Goal: Task Accomplishment & Management: Use online tool/utility

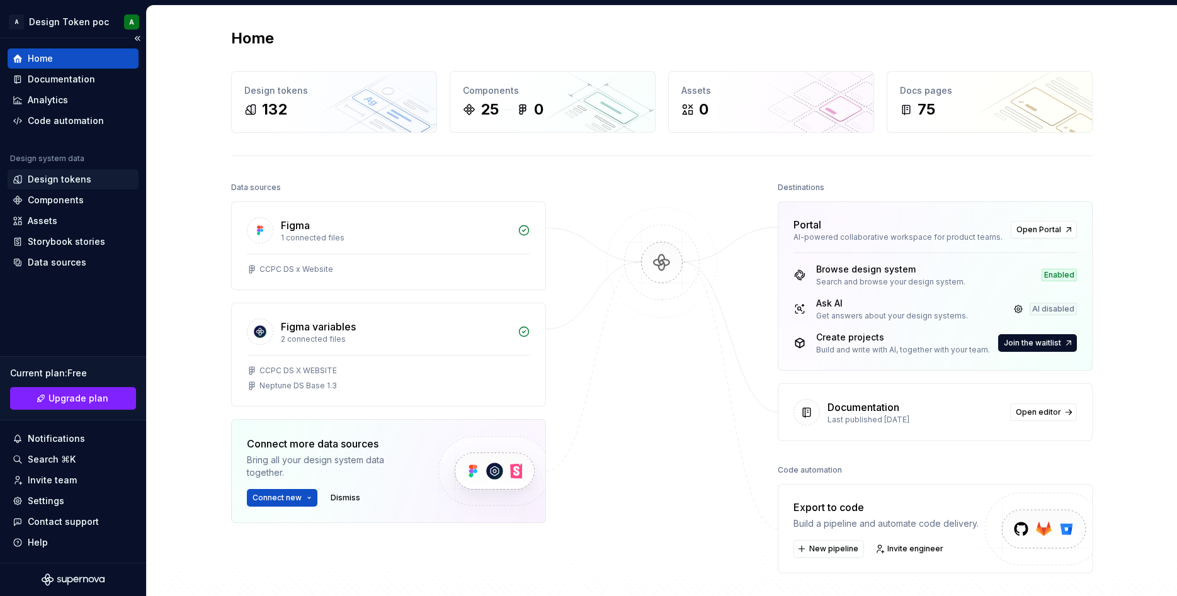
click at [59, 179] on div "Design tokens" at bounding box center [60, 179] width 64 height 13
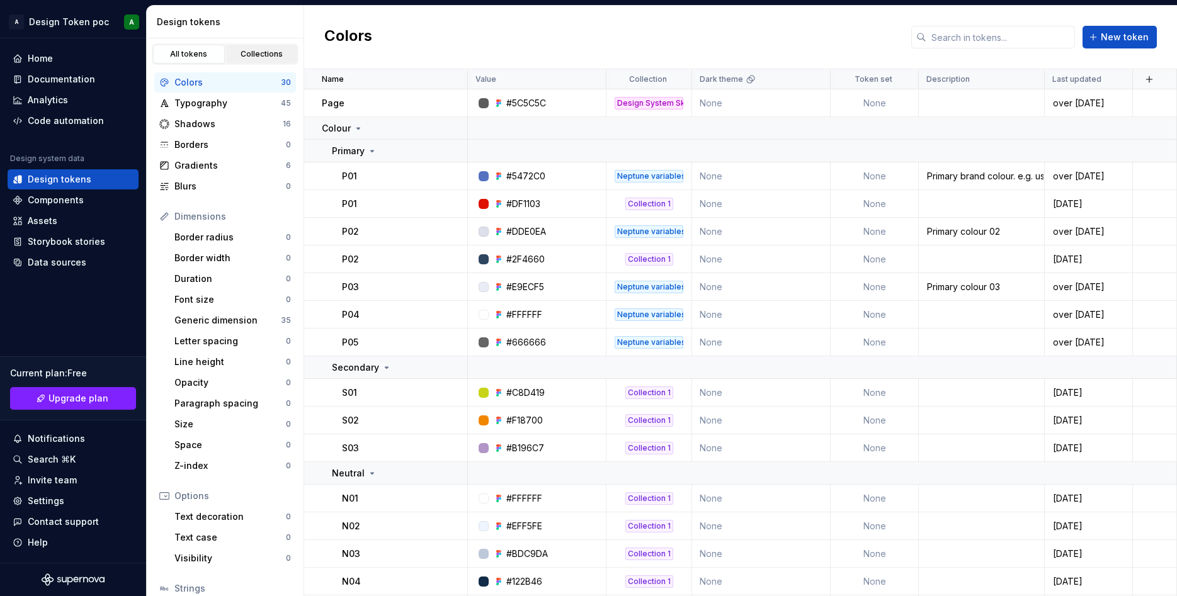
click at [257, 48] on link "Collections" at bounding box center [262, 54] width 72 height 19
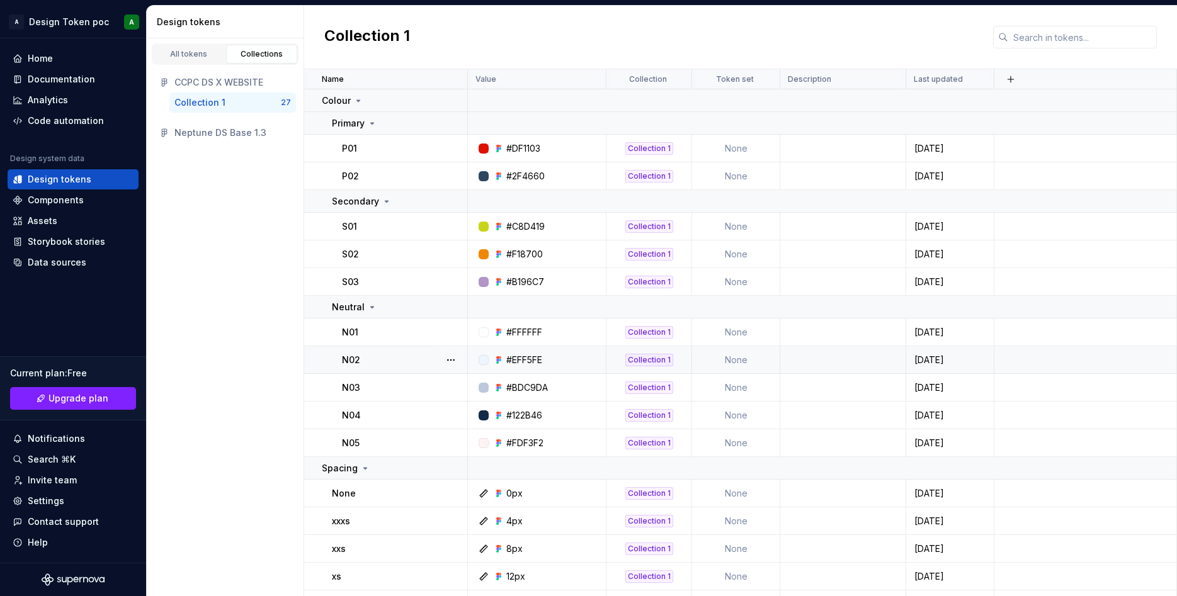
click at [200, 100] on div "Collection 1" at bounding box center [199, 102] width 51 height 13
click at [200, 53] on div "All tokens" at bounding box center [188, 54] width 63 height 10
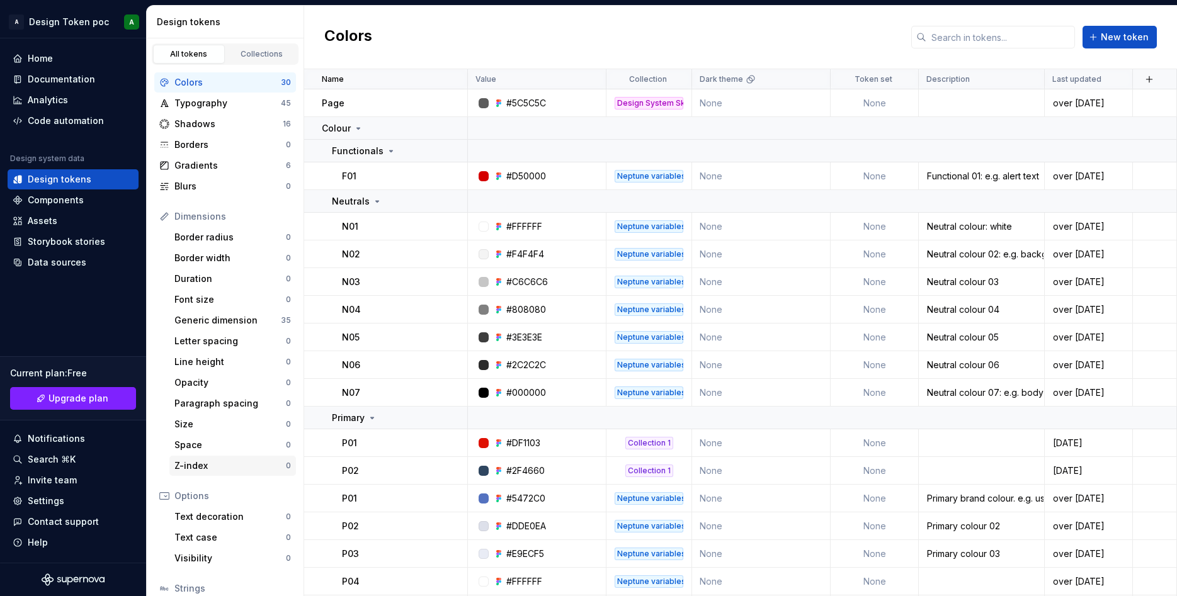
scroll to position [93, 0]
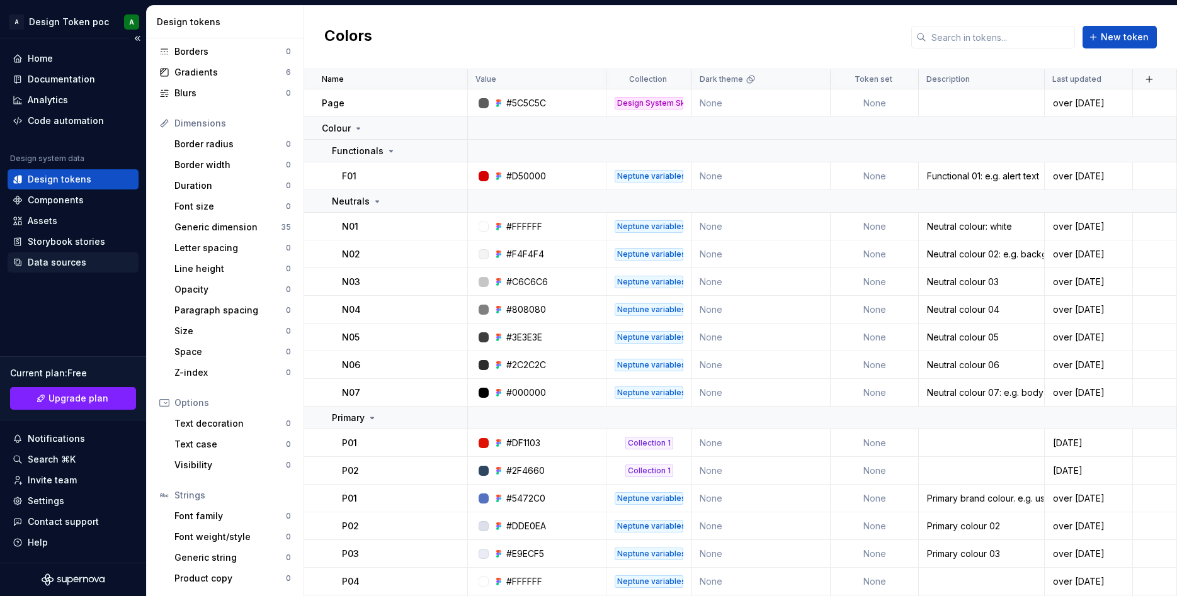
click at [57, 264] on div "Data sources" at bounding box center [57, 262] width 59 height 13
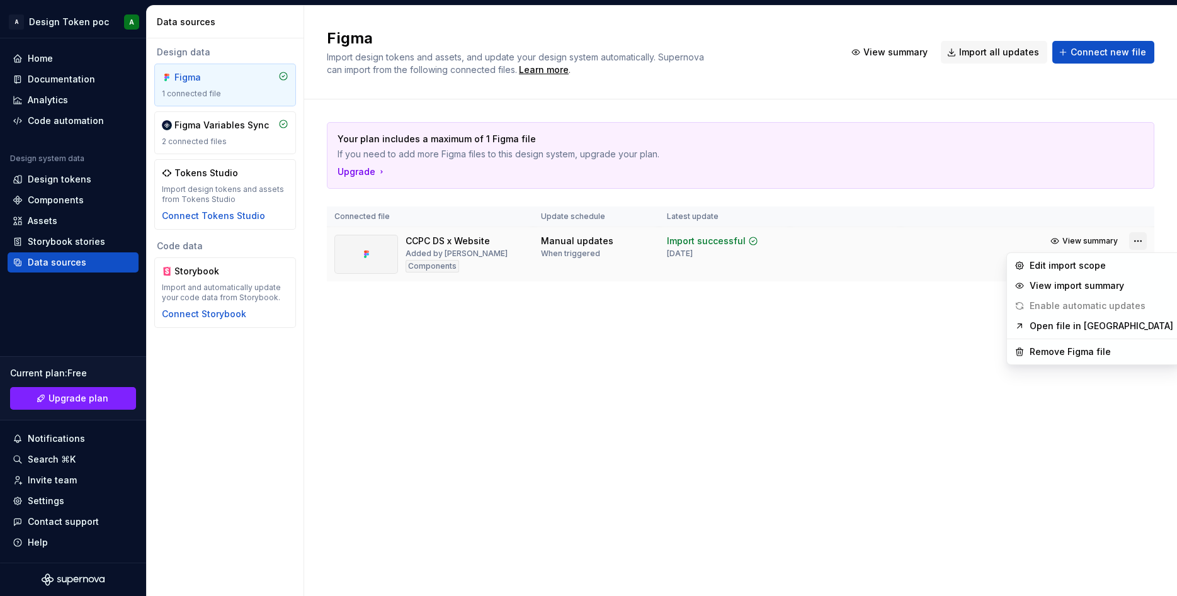
click at [1143, 246] on html "A Design Token poc A Home Documentation Analytics Code automation Design system…" at bounding box center [588, 298] width 1177 height 596
click at [1078, 349] on div "Remove Figma file" at bounding box center [1101, 352] width 144 height 13
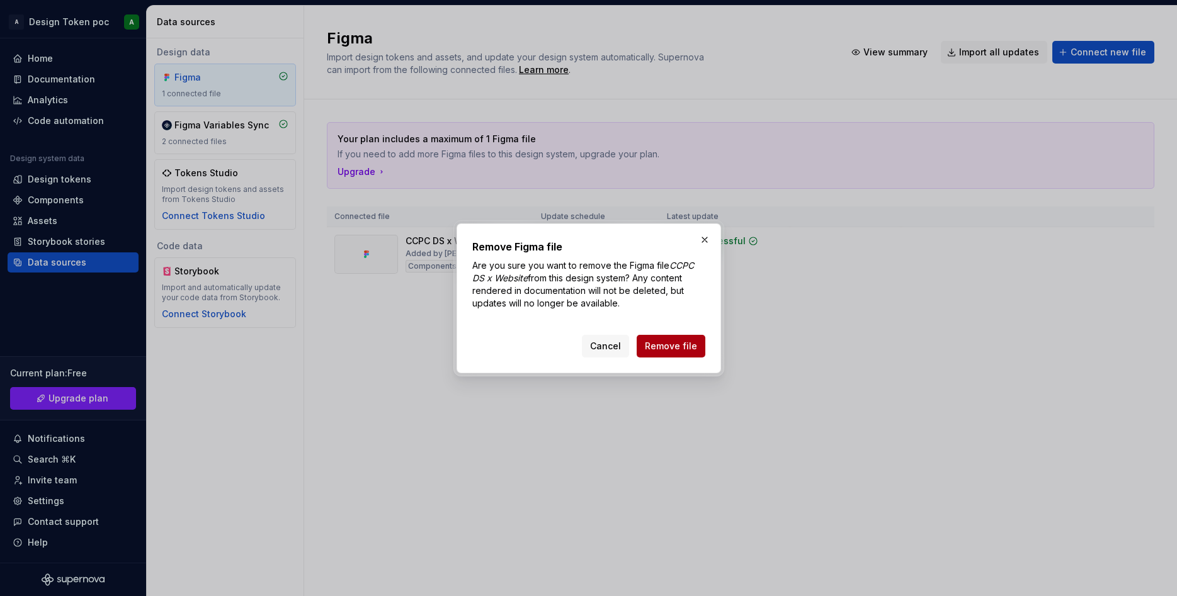
click at [667, 349] on span "Remove file" at bounding box center [671, 346] width 52 height 13
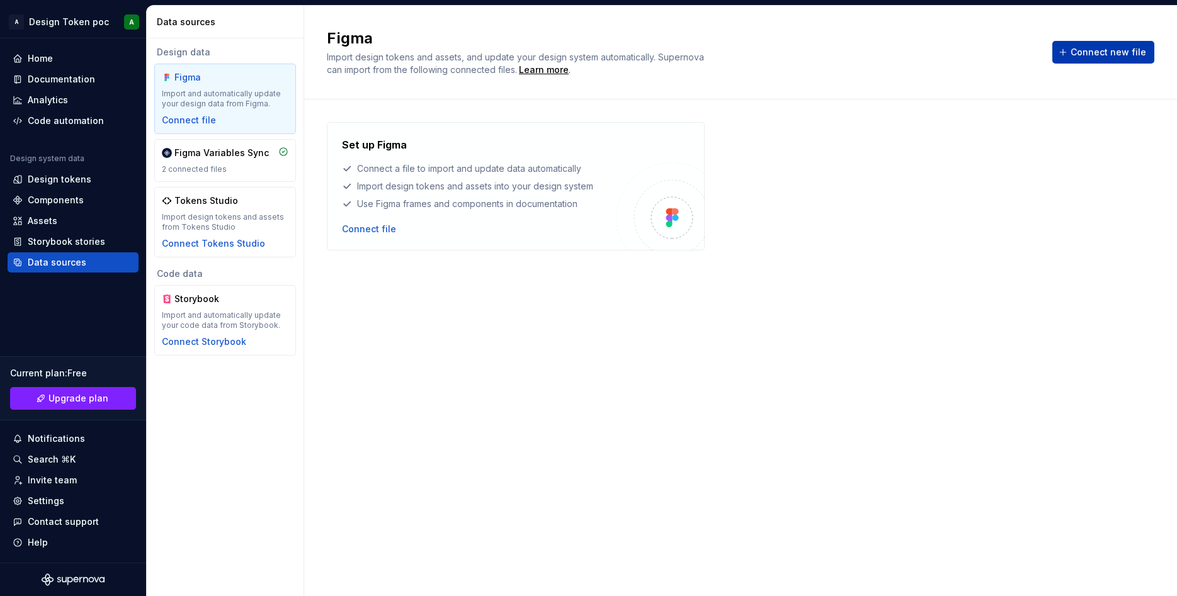
click at [1105, 55] on span "Connect new file" at bounding box center [1108, 52] width 76 height 13
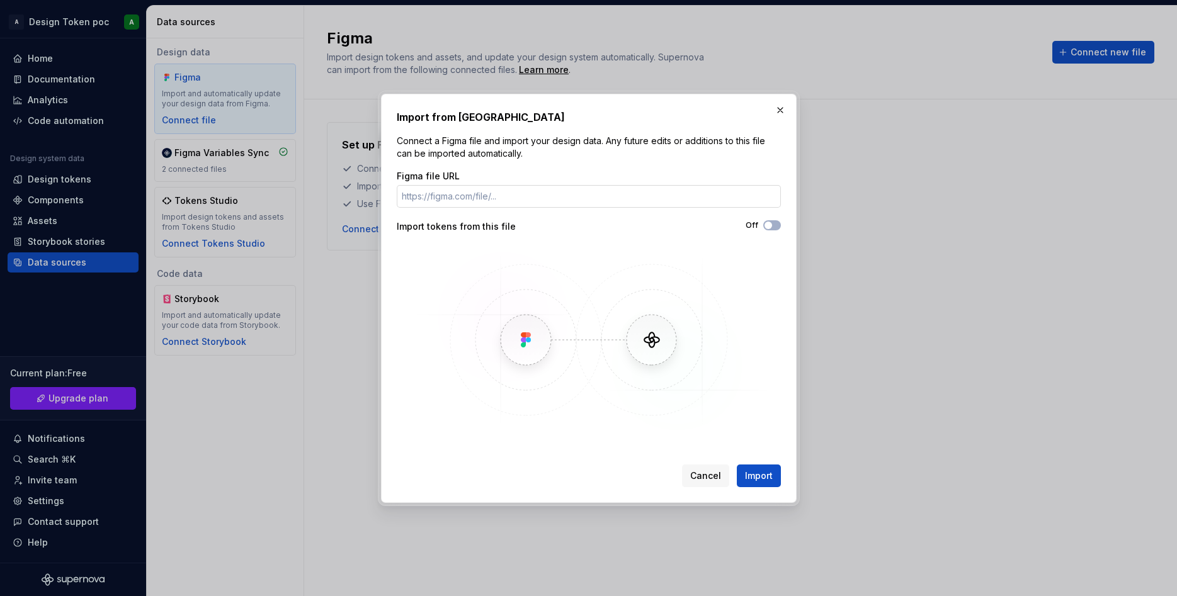
click at [588, 193] on input "Figma file URL" at bounding box center [589, 196] width 384 height 23
click at [689, 200] on input "[URL][DOMAIN_NAME]" at bounding box center [589, 196] width 384 height 23
paste input "=192-74&p=f"
type input "[URL][DOMAIN_NAME]"
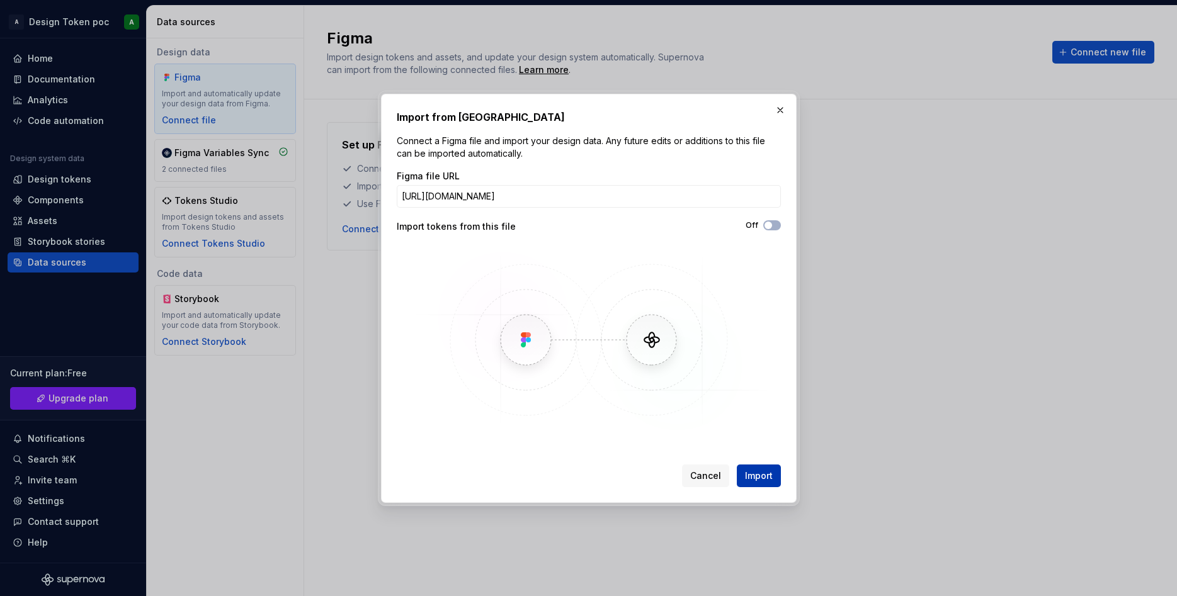
click at [752, 471] on span "Import" at bounding box center [759, 476] width 28 height 13
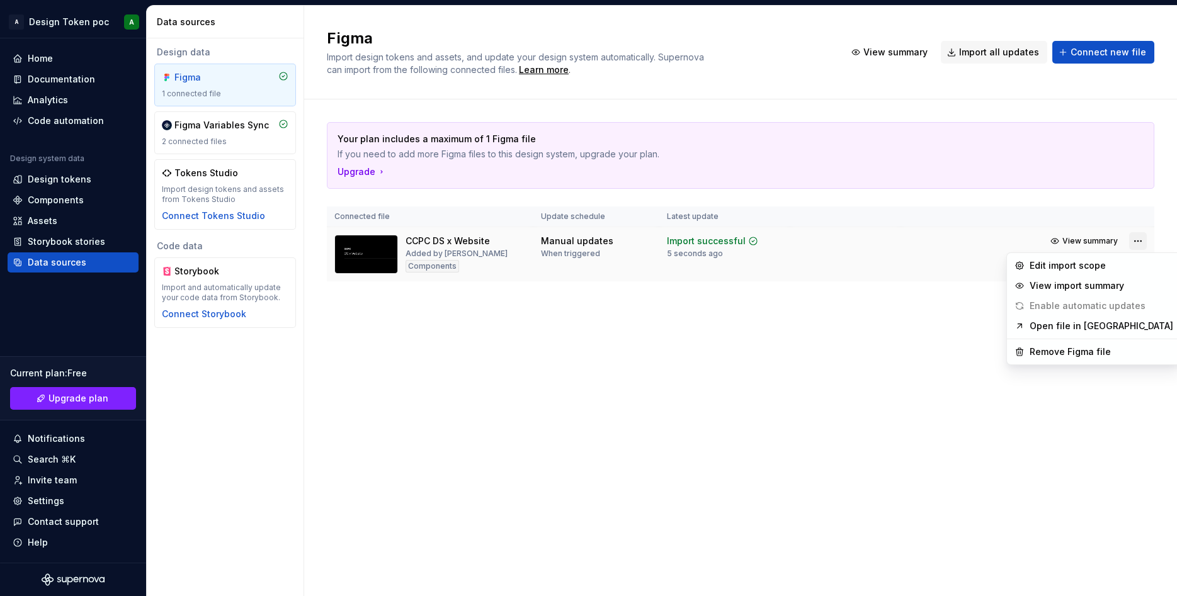
click at [1138, 240] on html "A Design Token poc A Home Documentation Analytics Code automation Design system…" at bounding box center [588, 298] width 1177 height 596
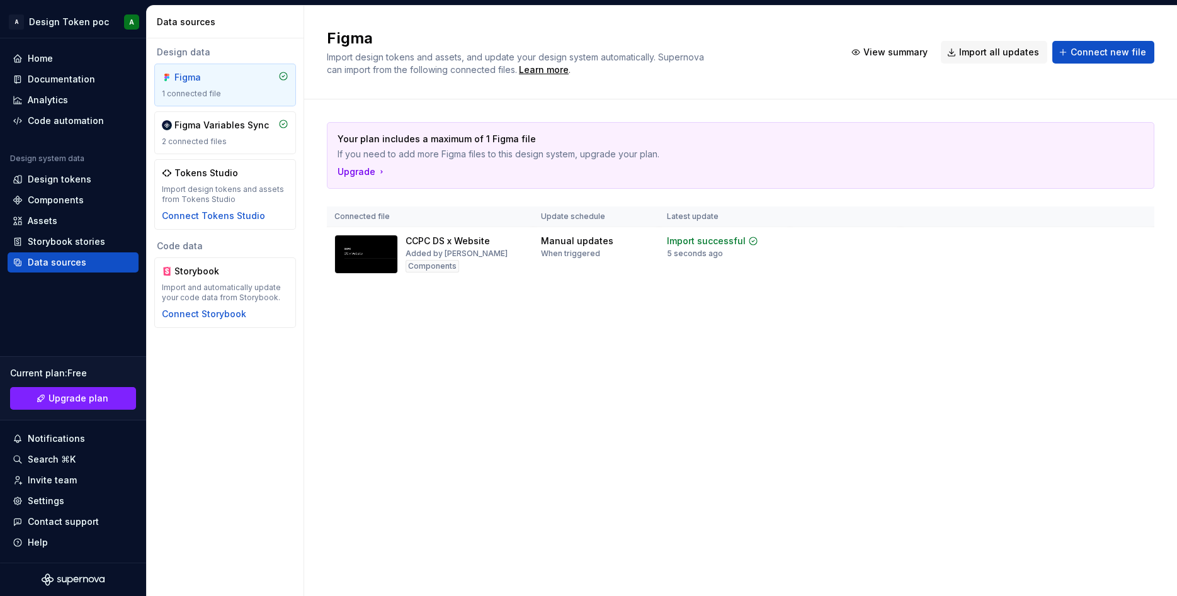
click at [930, 412] on html "A Design Token poc A Home Documentation Analytics Code automation Design system…" at bounding box center [588, 298] width 1177 height 596
click at [1090, 262] on div "Import updates" at bounding box center [1089, 261] width 57 height 10
click at [77, 120] on div "Code automation" at bounding box center [66, 121] width 76 height 13
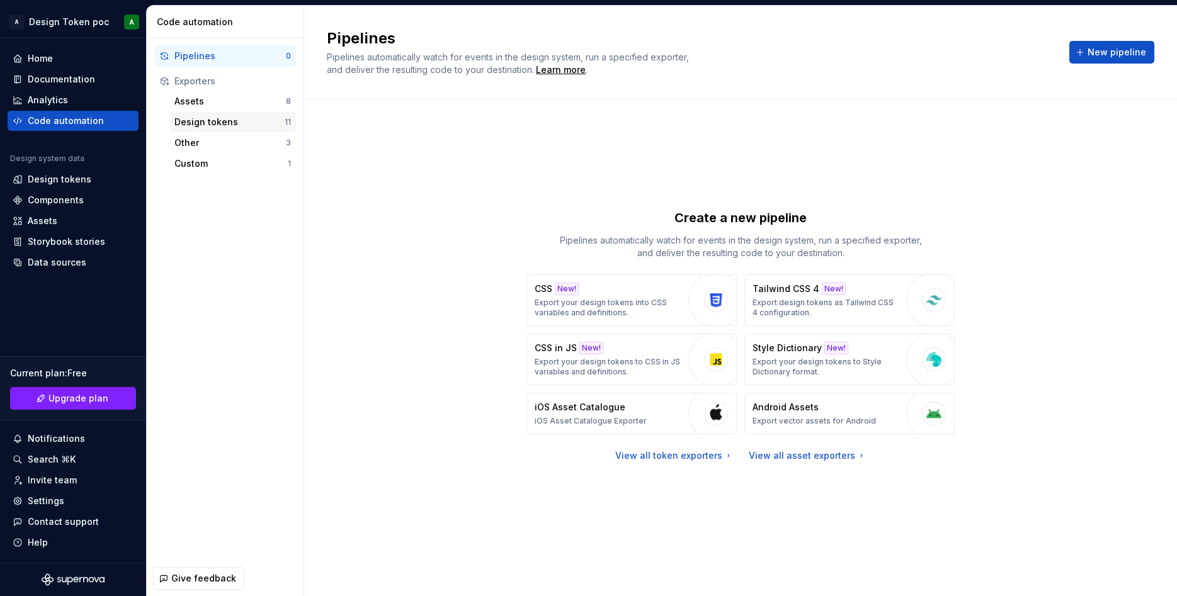
click at [215, 118] on div "Design tokens" at bounding box center [229, 122] width 110 height 13
click at [1095, 42] on button "New pipeline" at bounding box center [1111, 52] width 85 height 23
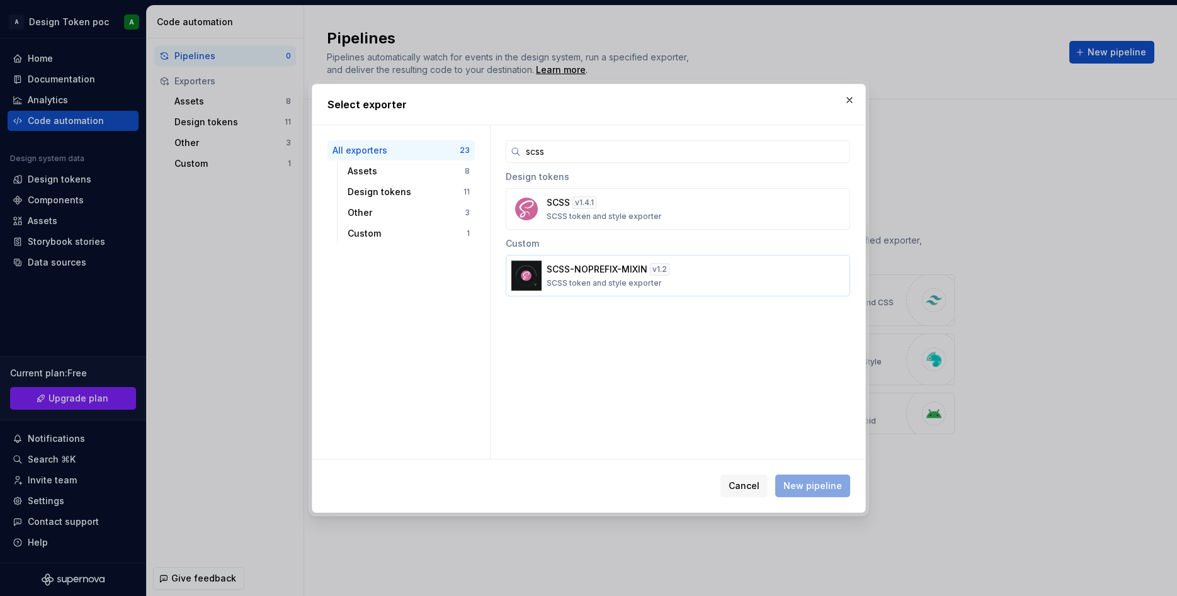
type input "scss"
click at [619, 285] on p "SCSS token and style exporter" at bounding box center [603, 283] width 115 height 10
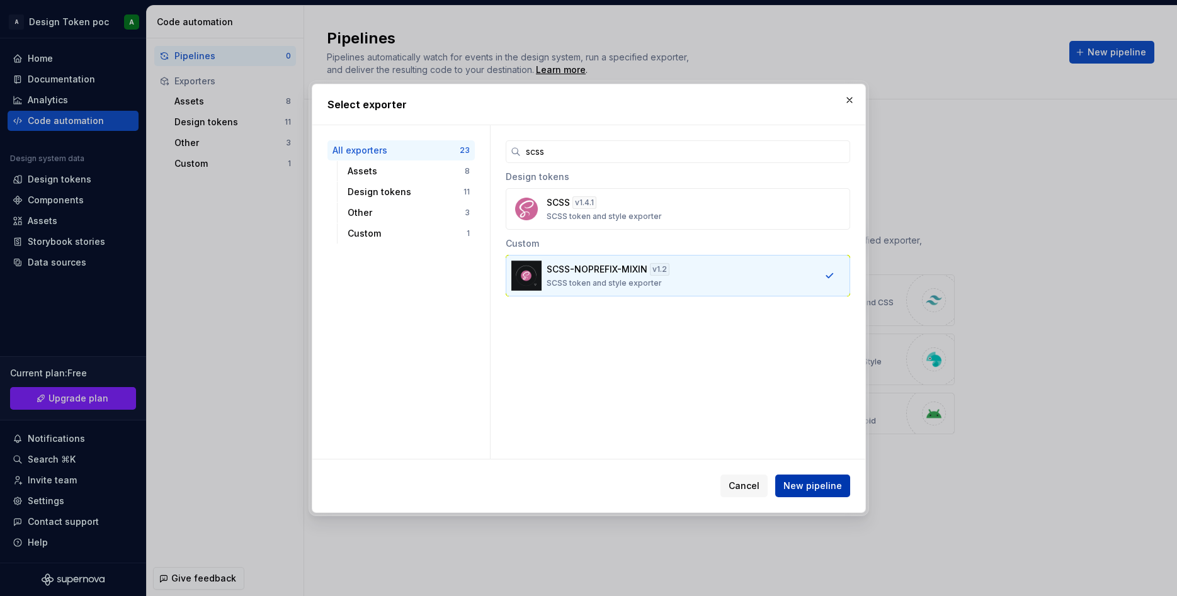
click at [795, 485] on span "New pipeline" at bounding box center [812, 486] width 59 height 13
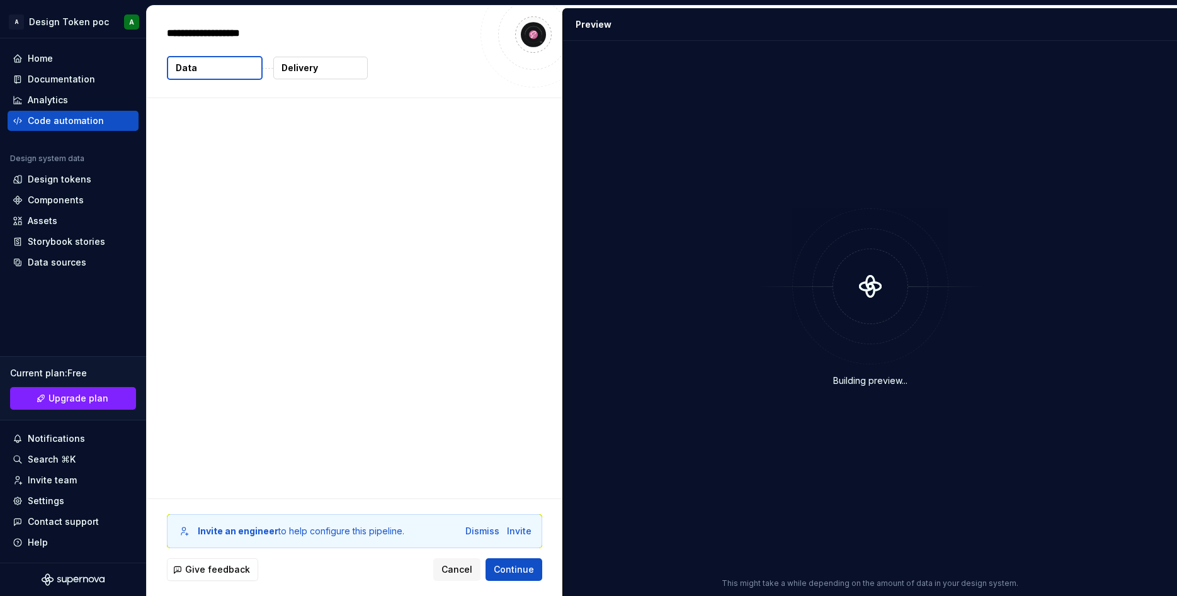
type textarea "*"
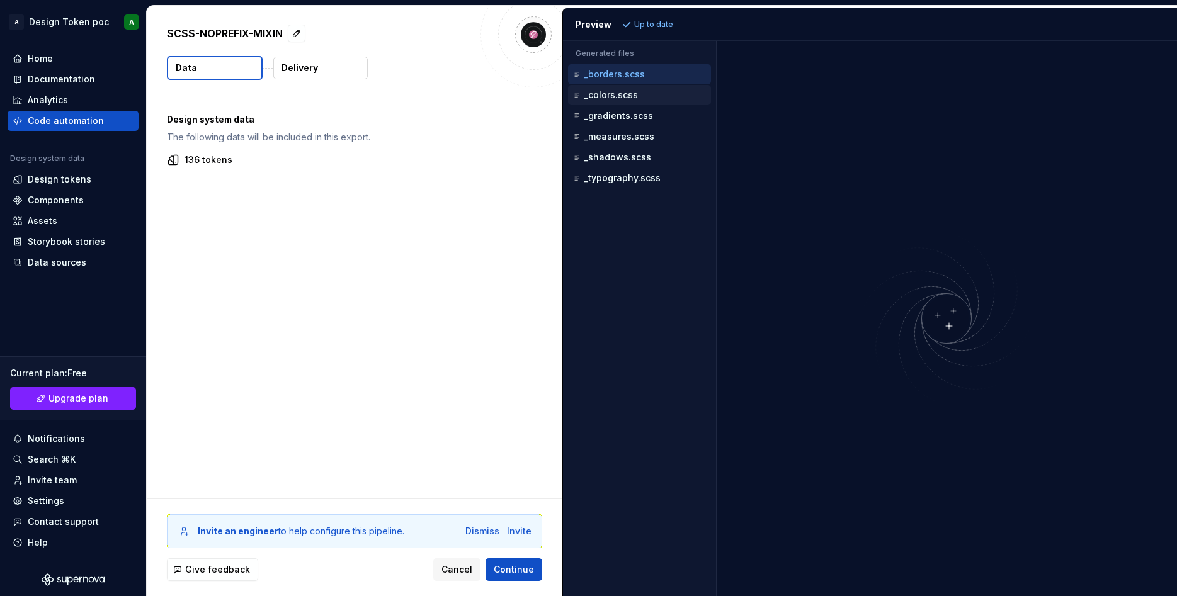
click at [614, 99] on p "_colors.scss" at bounding box center [611, 95] width 54 height 10
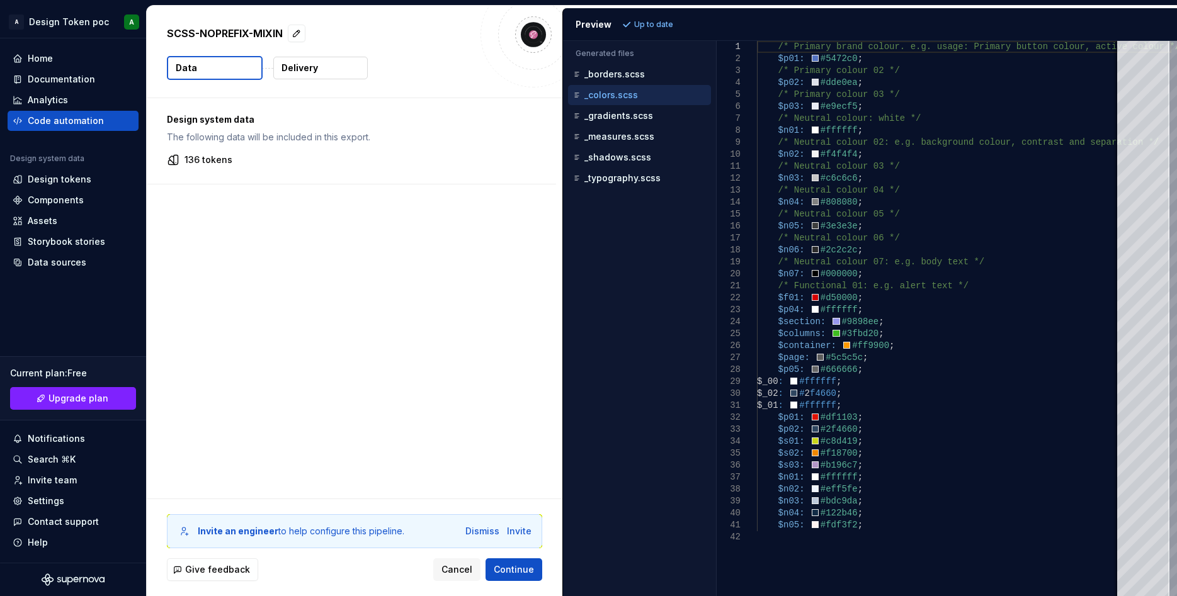
click at [233, 65] on button "Data" at bounding box center [215, 68] width 96 height 24
click at [305, 66] on p "Delivery" at bounding box center [299, 68] width 37 height 13
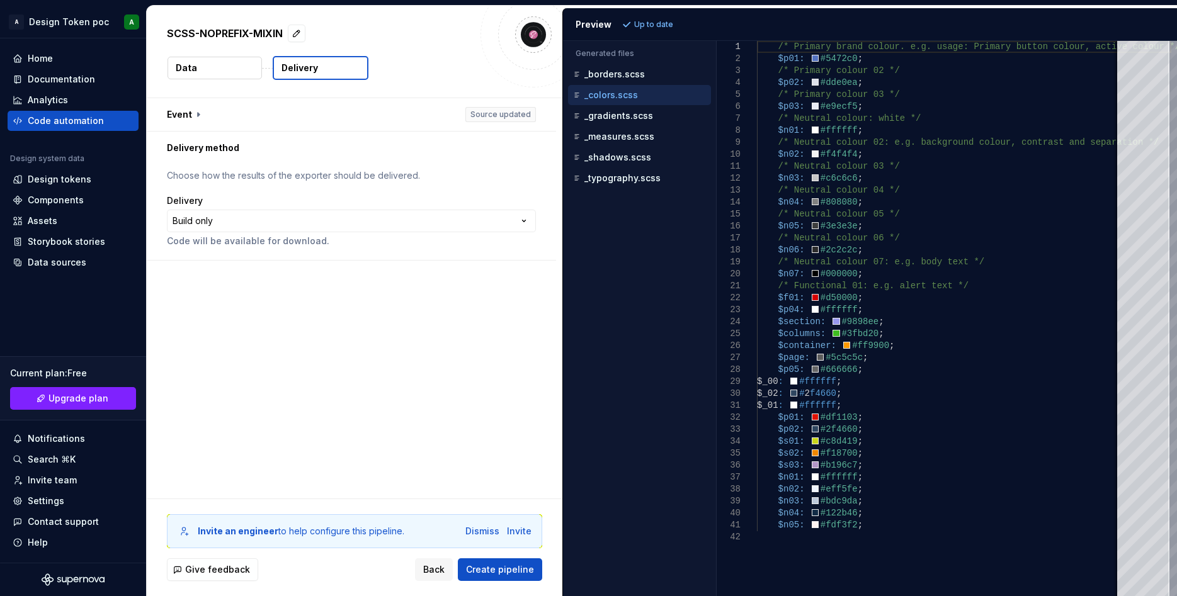
click at [210, 59] on button "Data" at bounding box center [214, 68] width 94 height 23
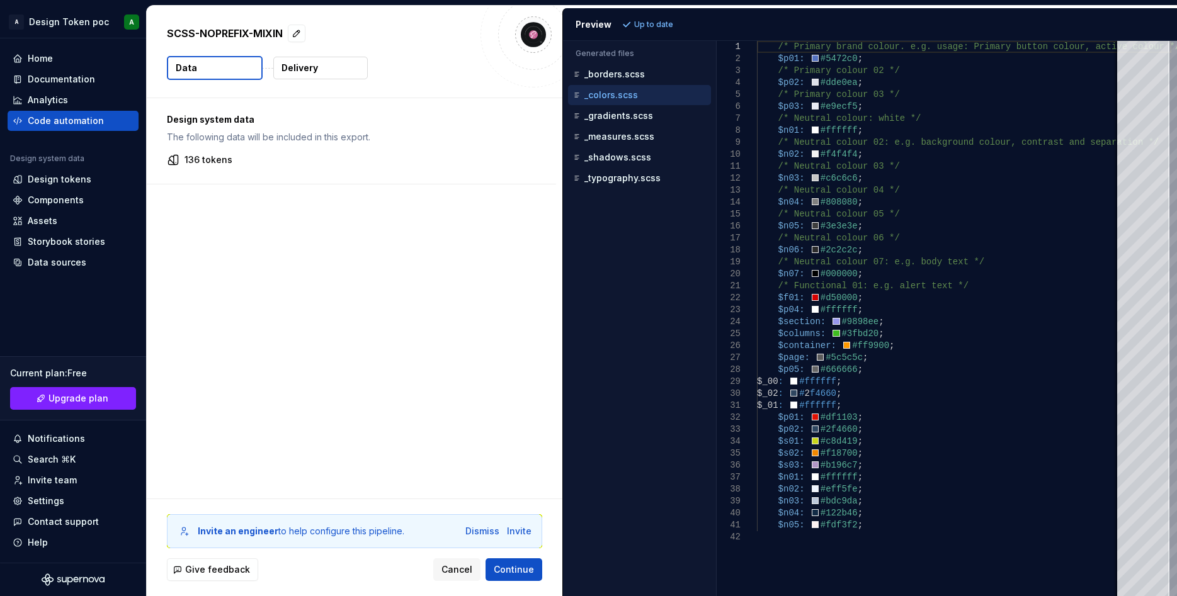
click at [210, 59] on button "Data" at bounding box center [215, 68] width 96 height 24
click at [324, 69] on button "Delivery" at bounding box center [320, 68] width 94 height 23
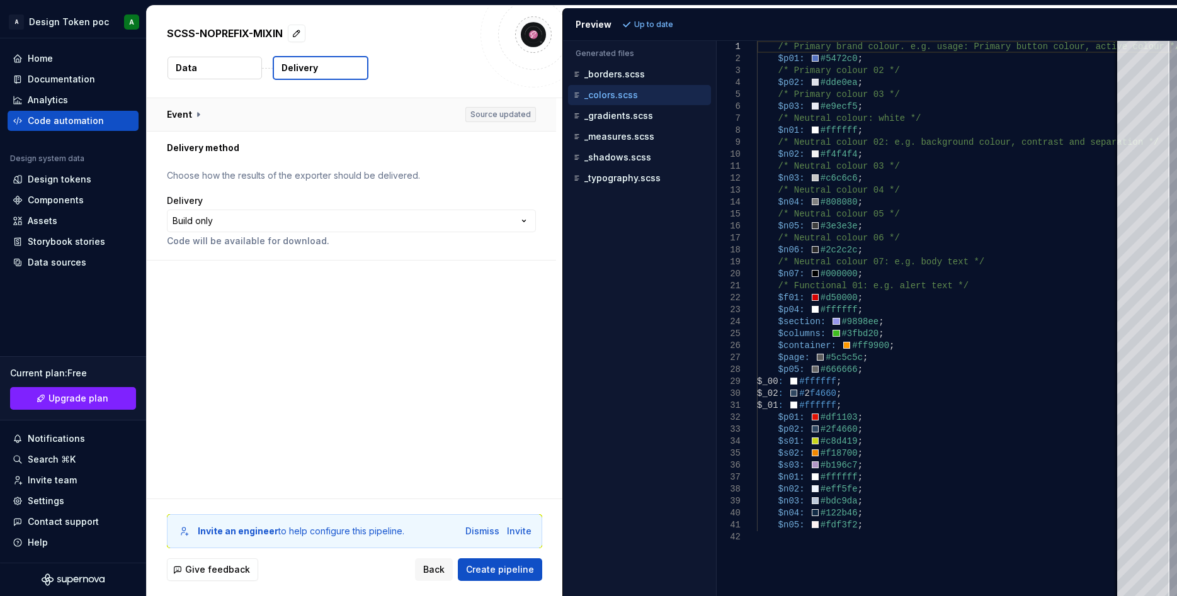
click at [193, 111] on button "button" at bounding box center [351, 114] width 409 height 33
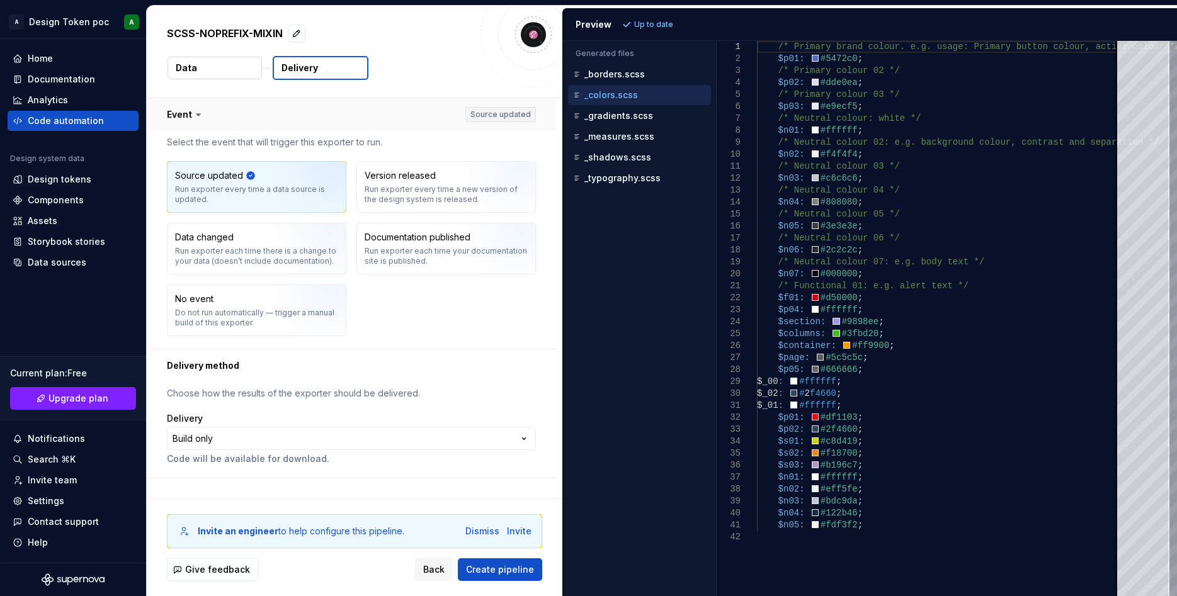
click at [193, 111] on icon at bounding box center [198, 114] width 13 height 13
click at [56, 122] on div "Code automation" at bounding box center [66, 121] width 76 height 13
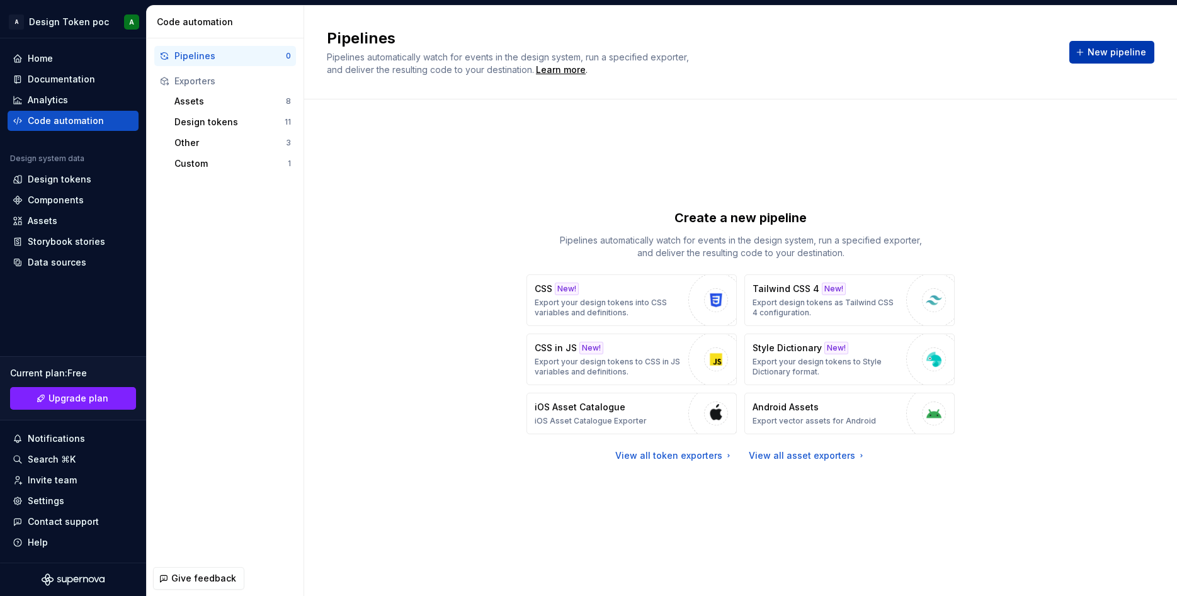
click at [1115, 55] on span "New pipeline" at bounding box center [1116, 52] width 59 height 13
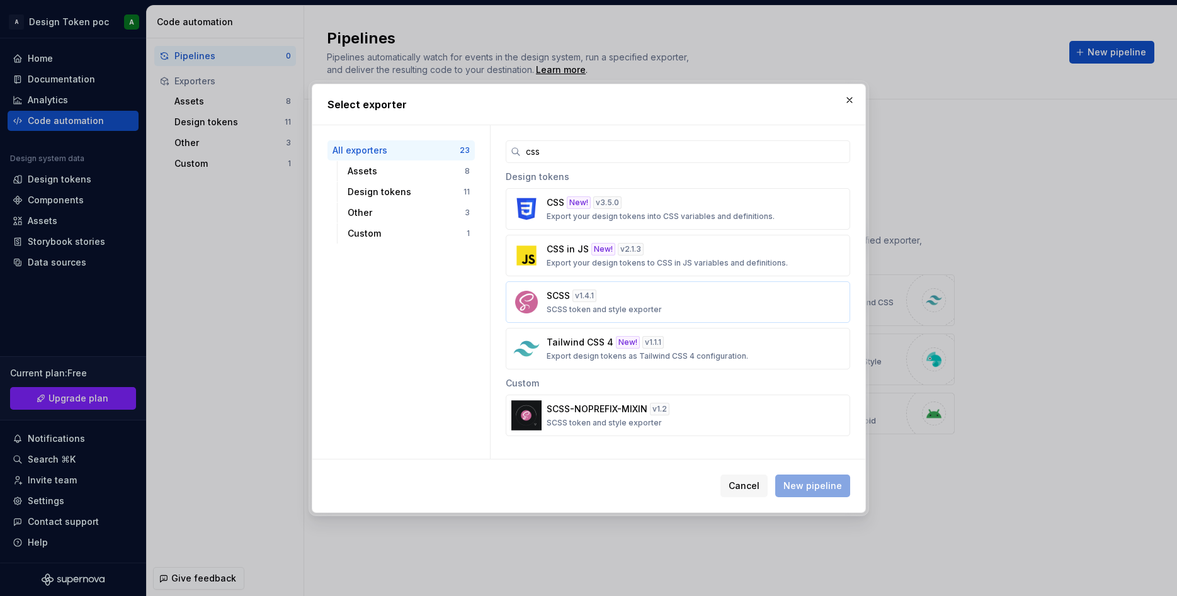
type input "css"
click at [635, 304] on div "SCSS v 1.4.1 SCSS token and style exporter" at bounding box center [673, 302] width 255 height 25
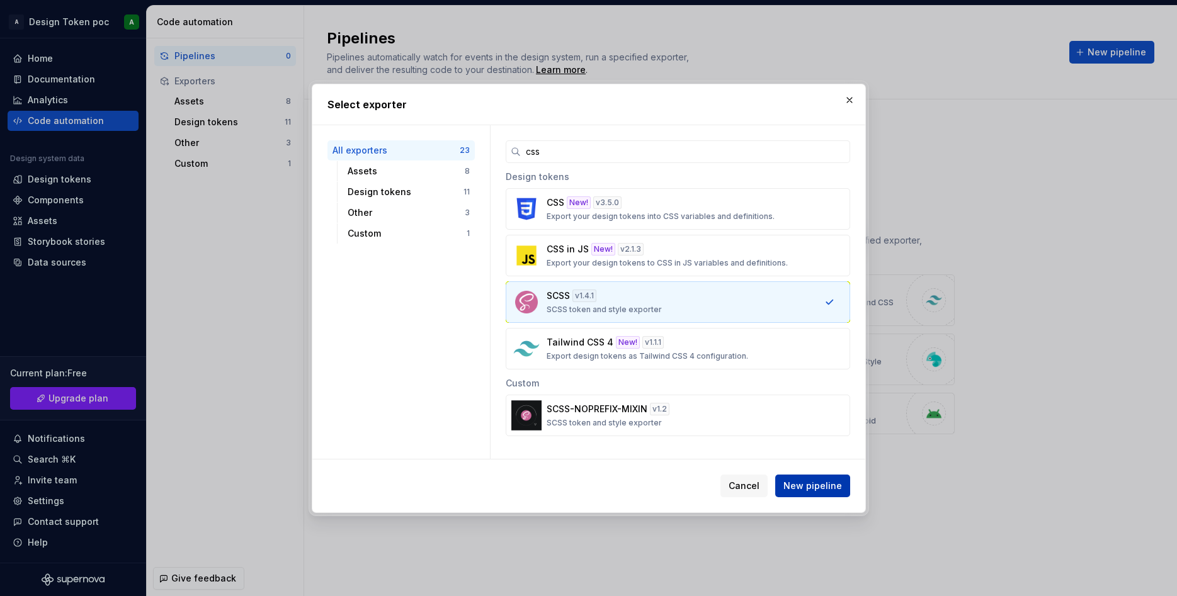
click at [804, 490] on span "New pipeline" at bounding box center [812, 486] width 59 height 13
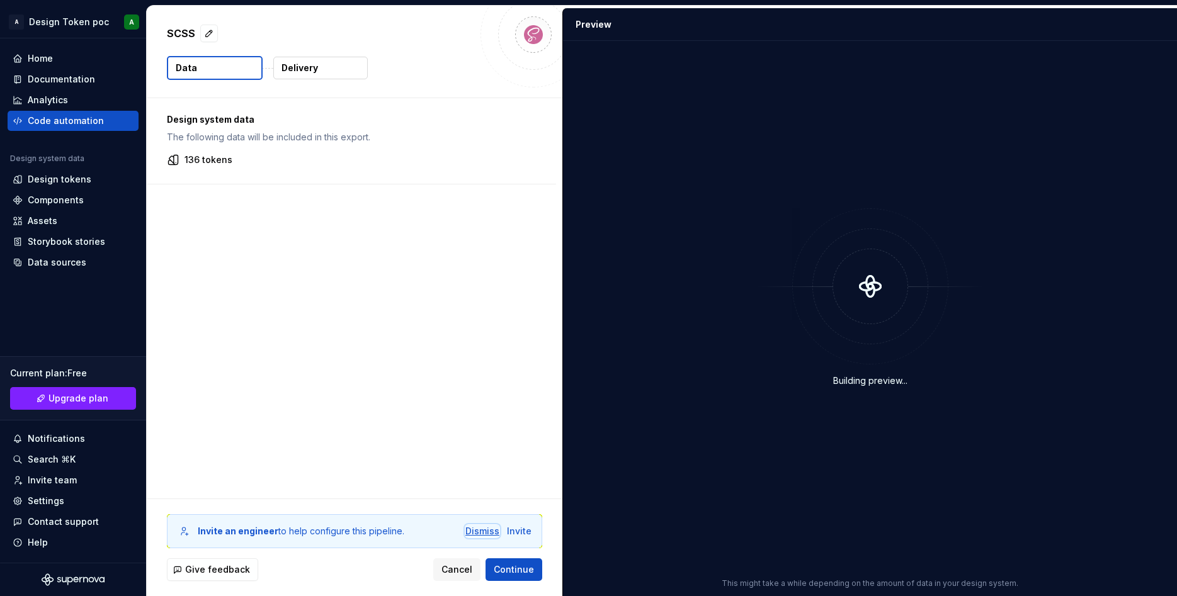
click at [478, 528] on div "Dismiss" at bounding box center [482, 531] width 34 height 13
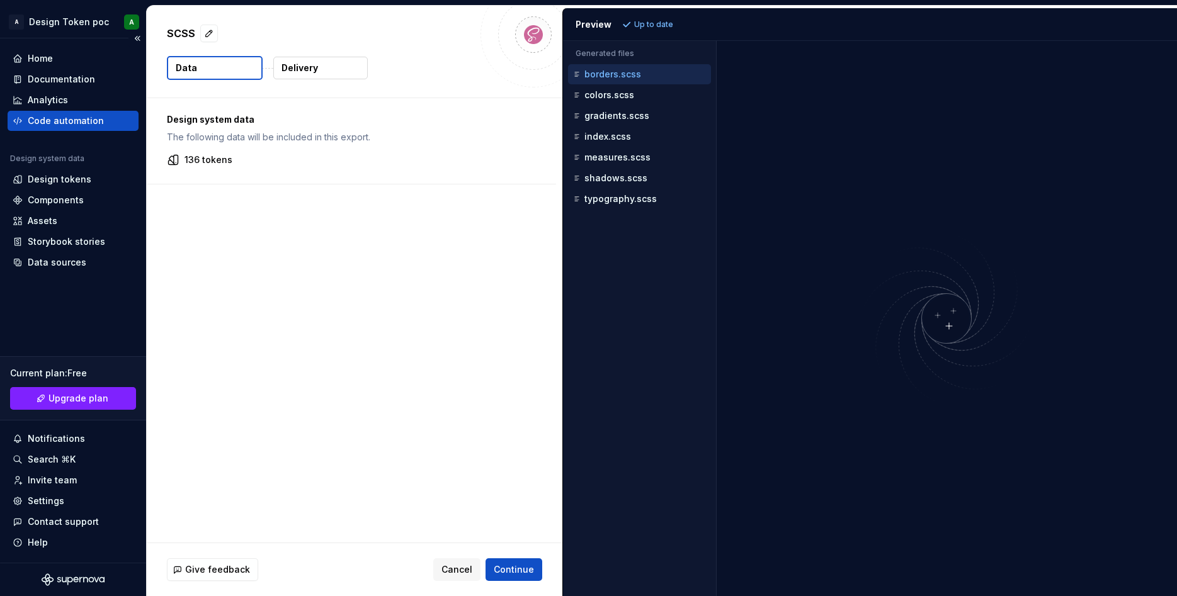
click at [60, 122] on div "Code automation" at bounding box center [66, 121] width 76 height 13
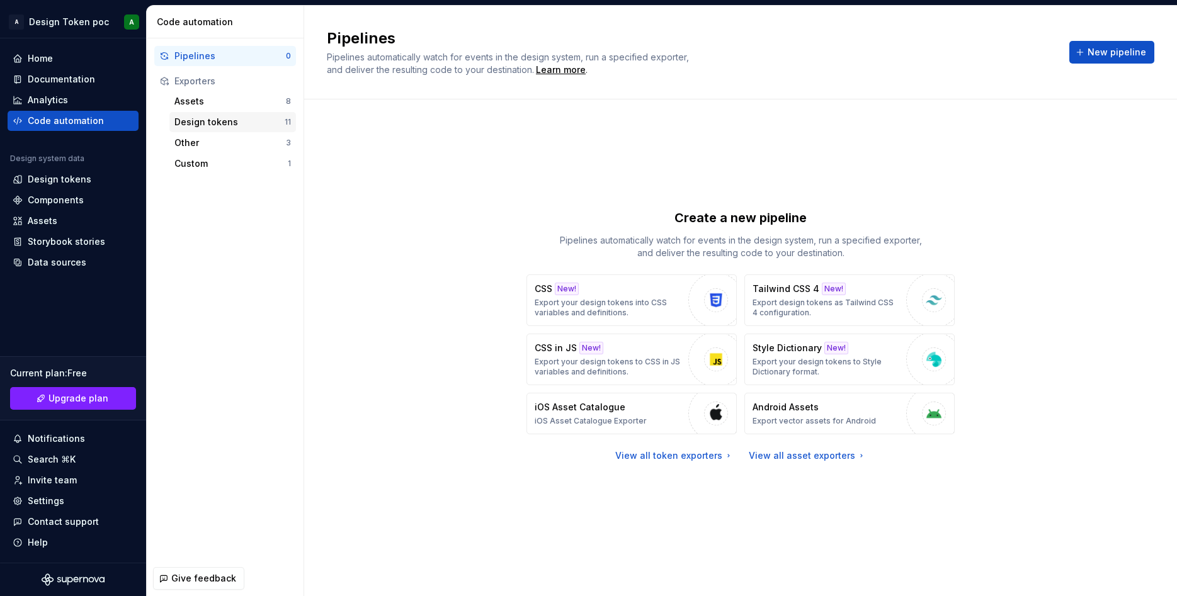
click at [231, 120] on div "Design tokens" at bounding box center [229, 122] width 110 height 13
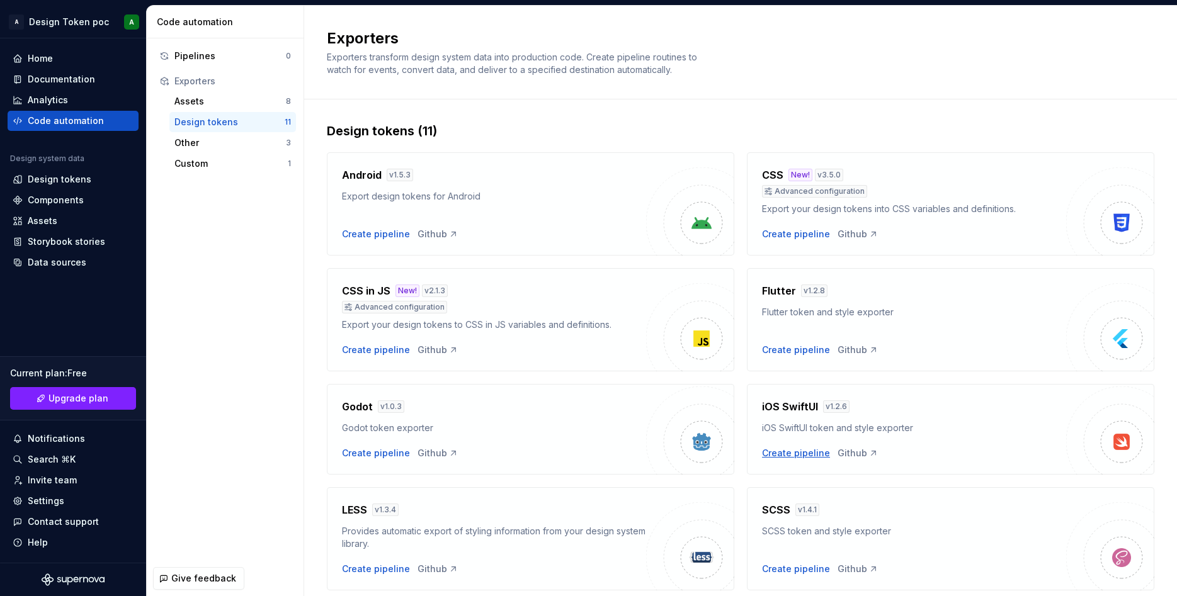
scroll to position [99, 0]
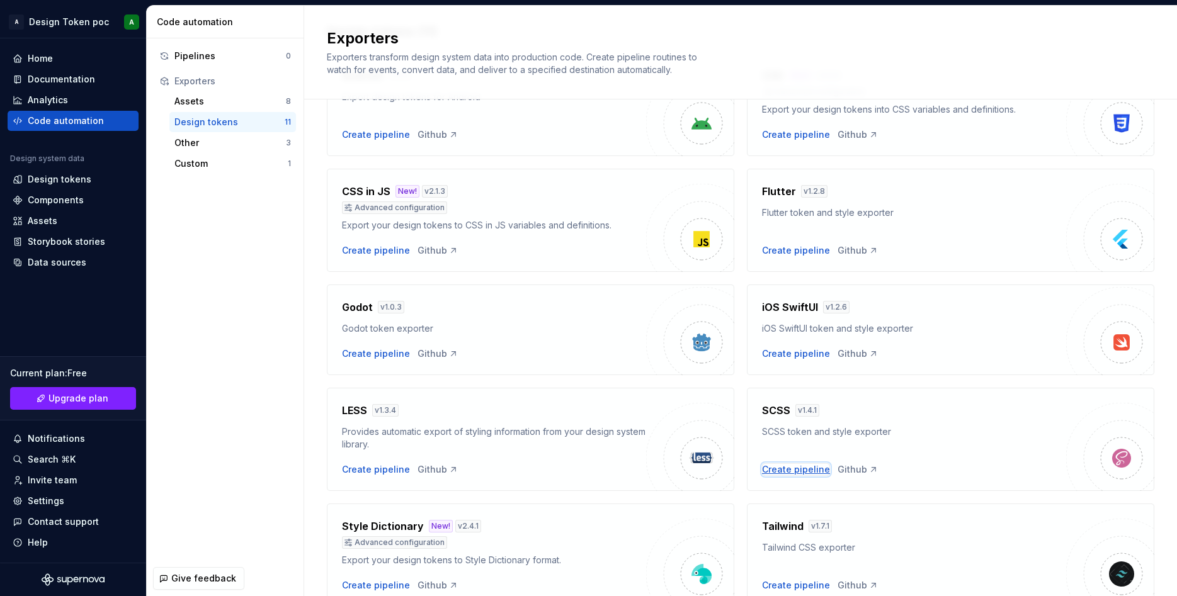
click at [780, 471] on div "Create pipeline" at bounding box center [796, 469] width 68 height 13
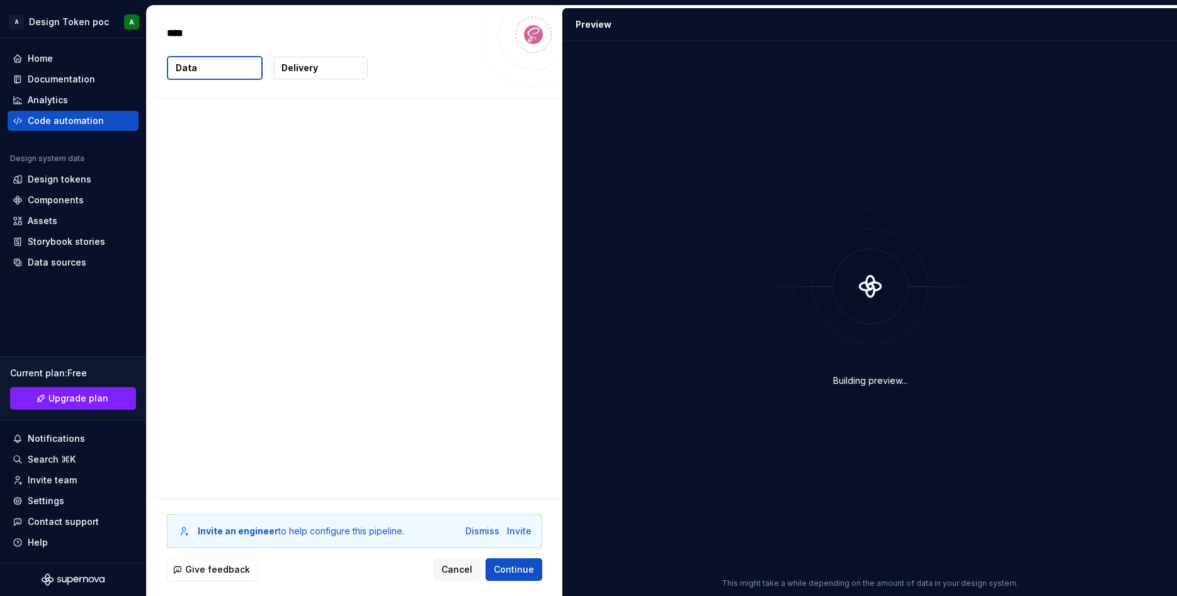
type textarea "*"
click at [206, 162] on p "136 tokens" at bounding box center [208, 160] width 48 height 13
click at [210, 122] on p "Design system data" at bounding box center [351, 119] width 369 height 13
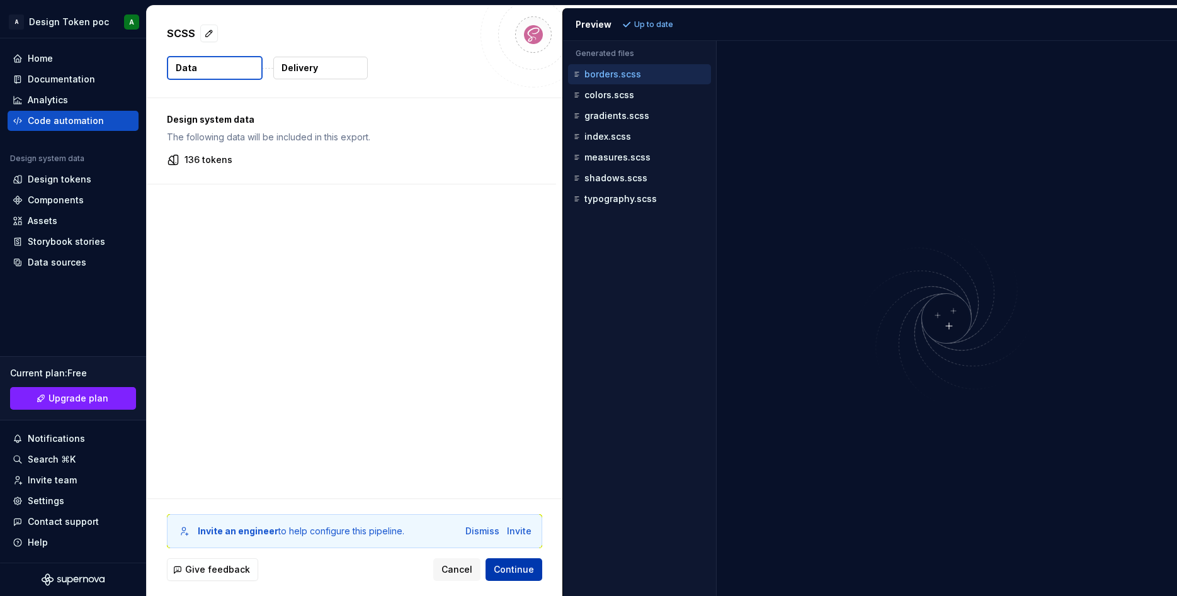
click at [524, 572] on span "Continue" at bounding box center [514, 569] width 40 height 13
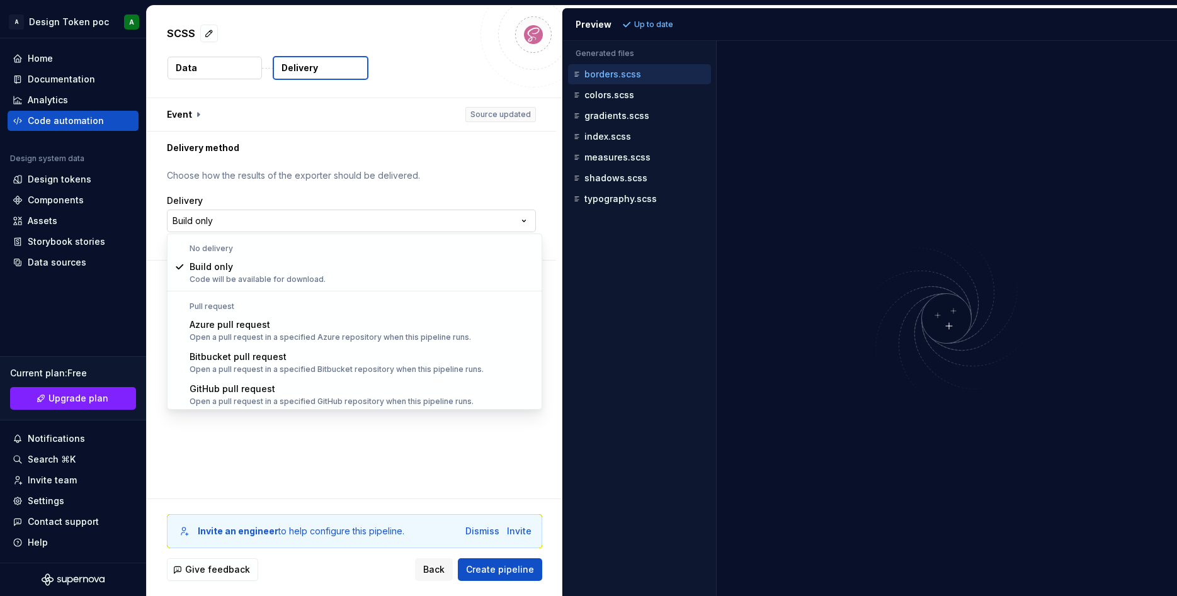
click at [531, 221] on html "**********" at bounding box center [588, 298] width 1177 height 596
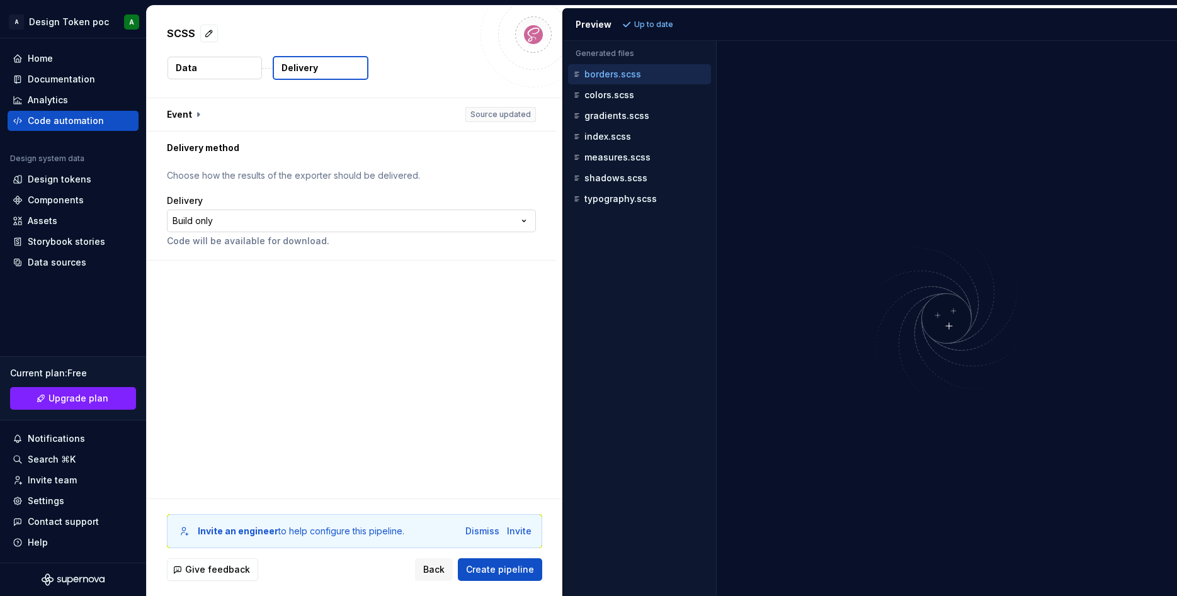
click at [531, 221] on html "**********" at bounding box center [588, 298] width 1177 height 596
click at [69, 128] on div "Code automation" at bounding box center [73, 121] width 131 height 20
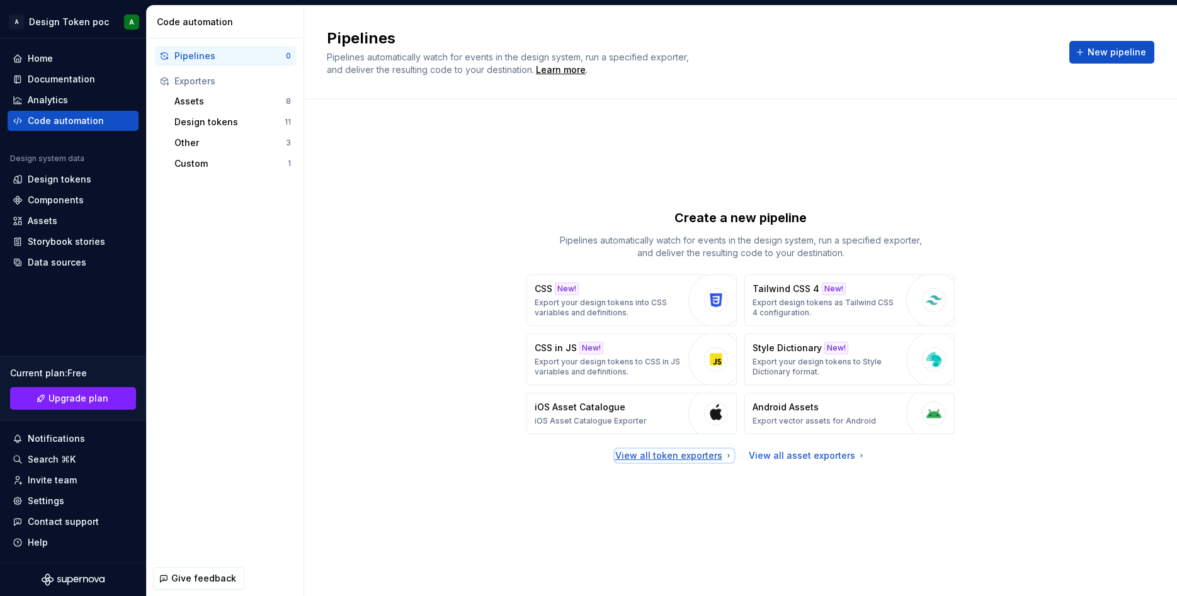
click at [641, 459] on div "View all token exporters" at bounding box center [674, 455] width 118 height 13
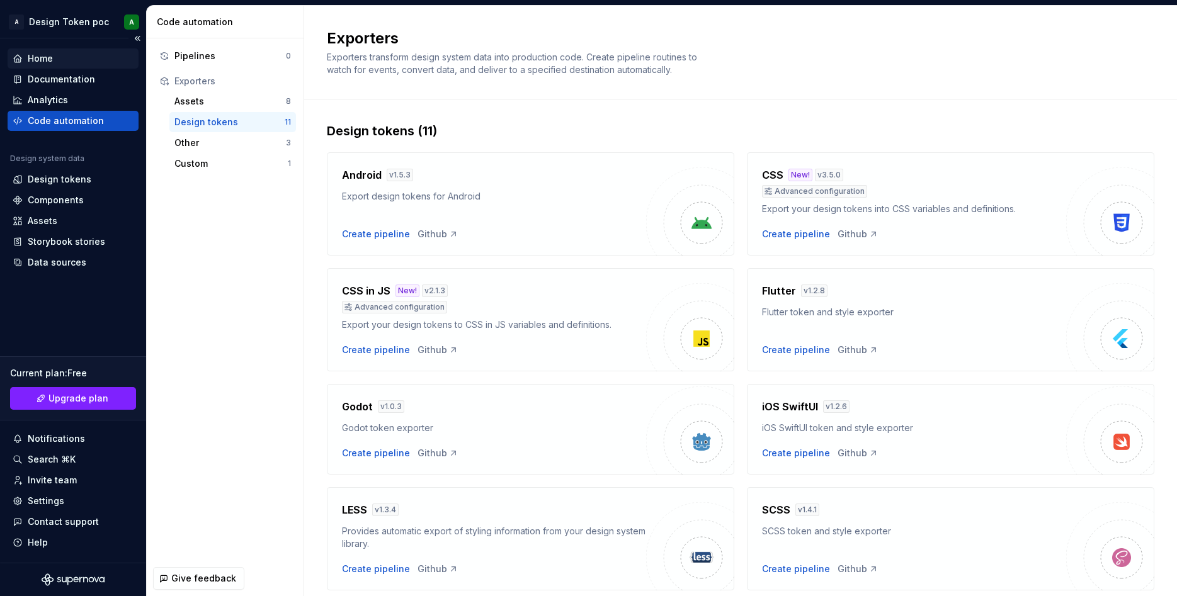
click at [33, 60] on div "Home" at bounding box center [40, 58] width 25 height 13
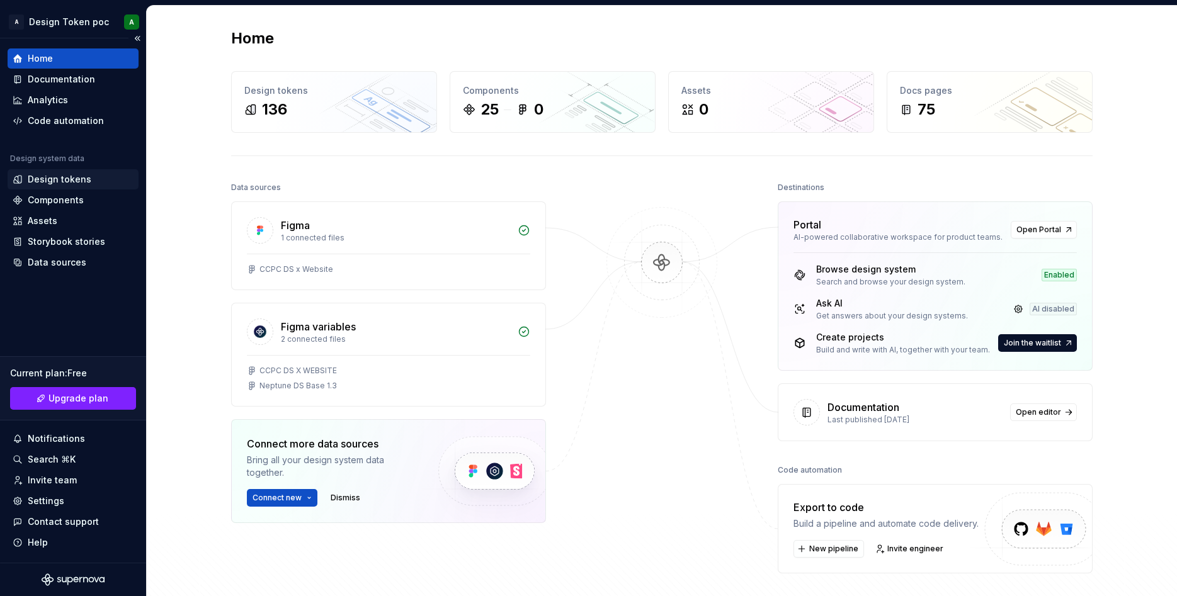
click at [66, 181] on div "Design tokens" at bounding box center [60, 179] width 64 height 13
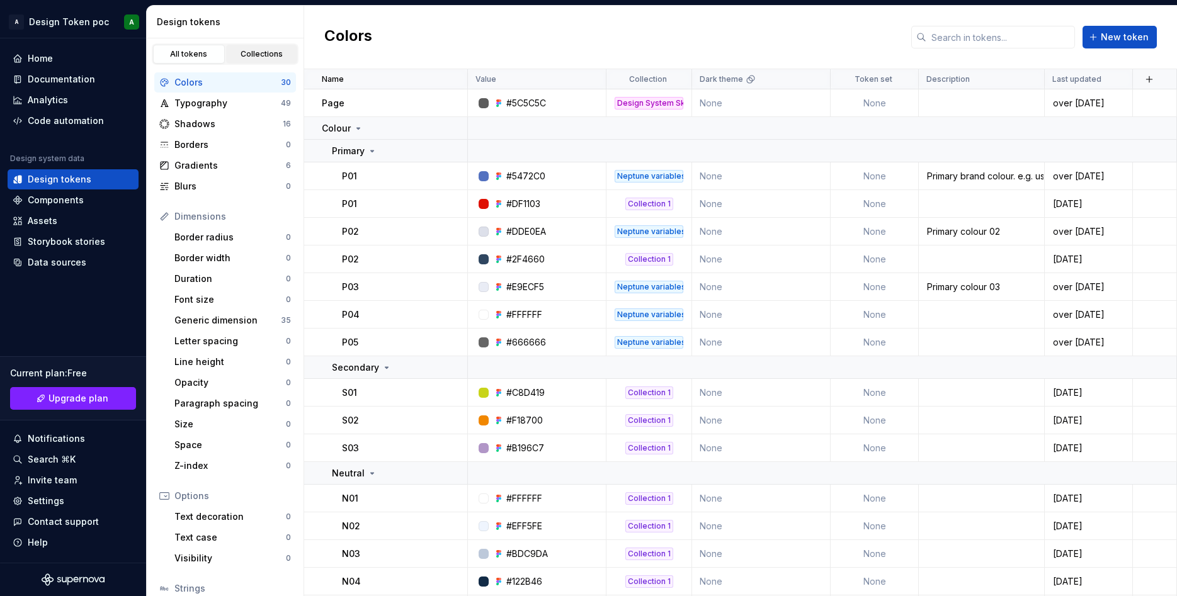
click at [251, 48] on link "Collections" at bounding box center [262, 54] width 72 height 19
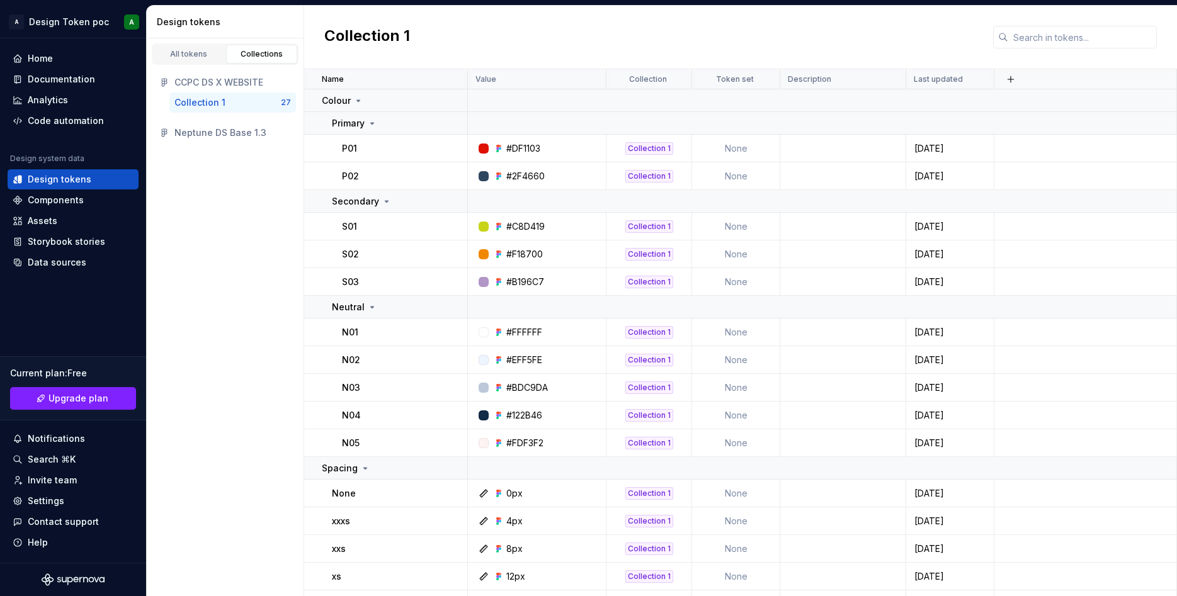
click at [210, 102] on div "Collection 1" at bounding box center [199, 102] width 51 height 13
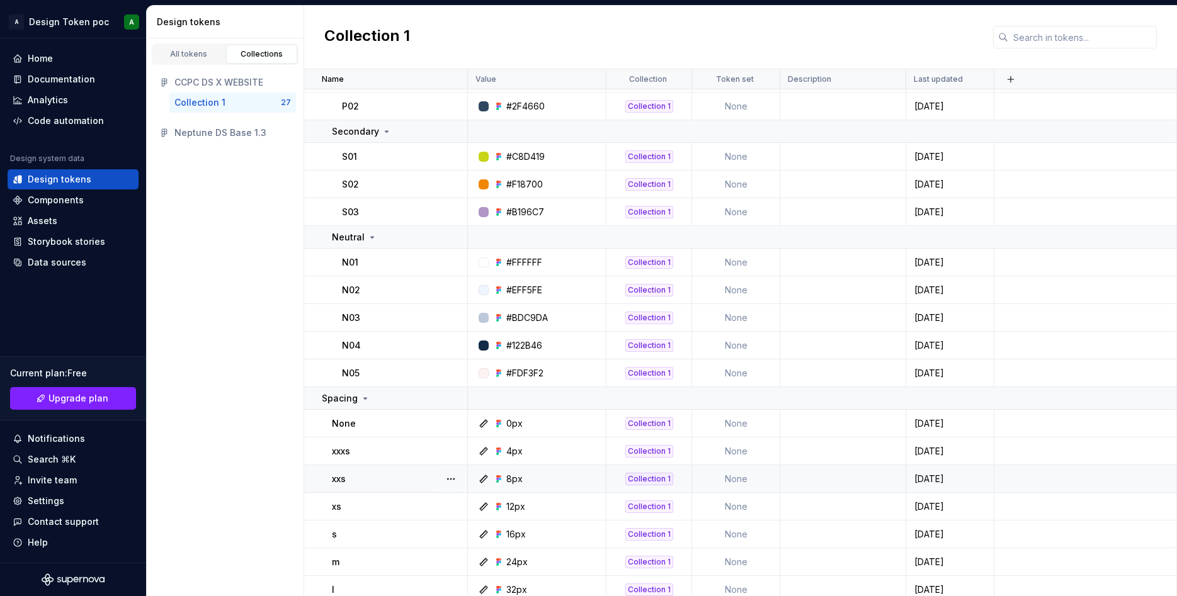
scroll to position [377, 0]
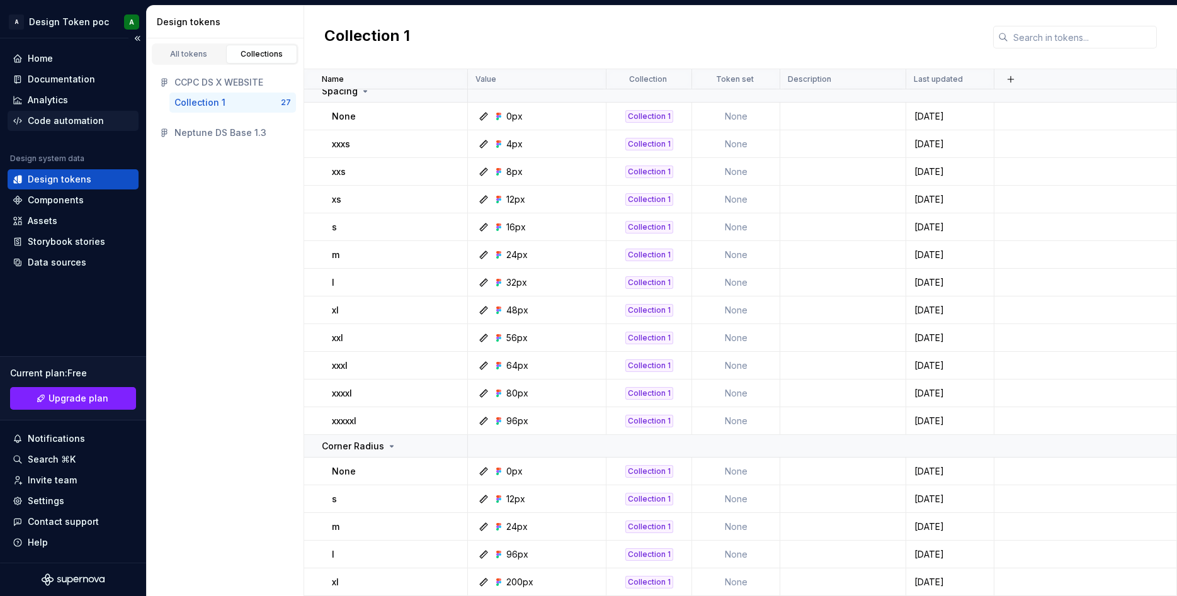
click at [80, 127] on div "Code automation" at bounding box center [66, 121] width 76 height 13
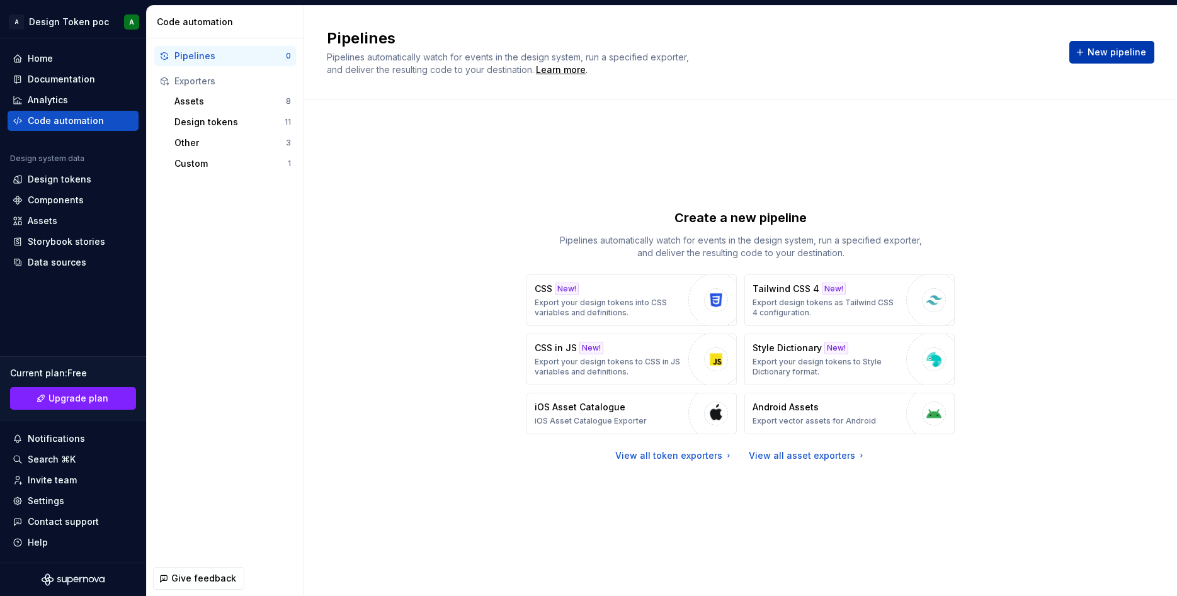
click at [1109, 51] on span "New pipeline" at bounding box center [1116, 52] width 59 height 13
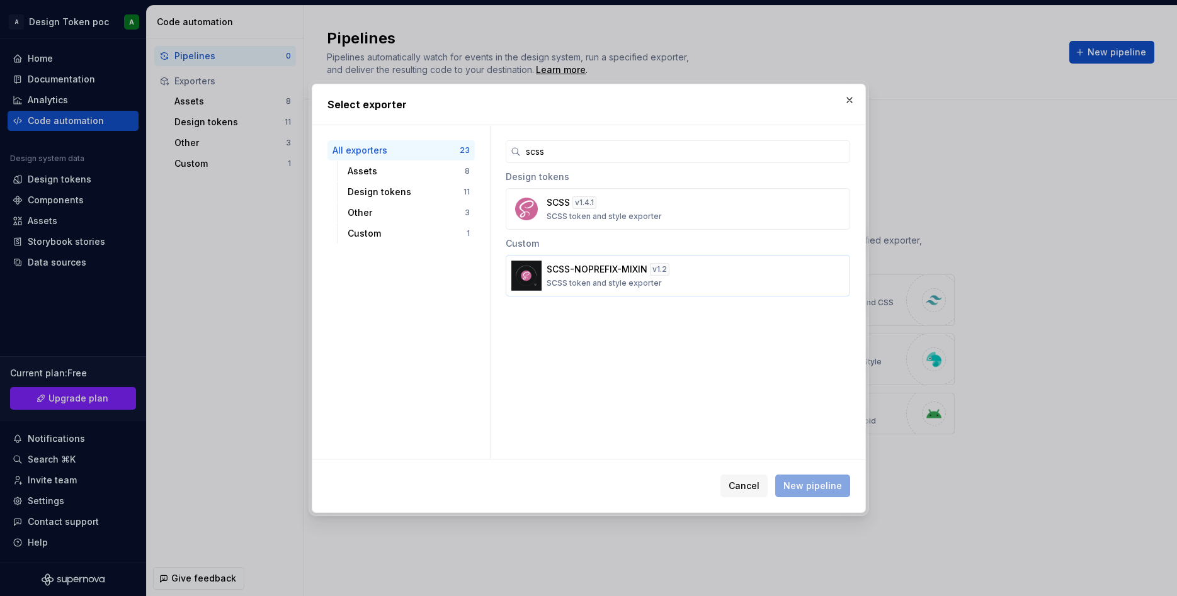
type input "scss"
click at [623, 276] on div "SCSS-NOPREFIX-MIXIN v 1.2 SCSS token and style exporter" at bounding box center [673, 275] width 255 height 25
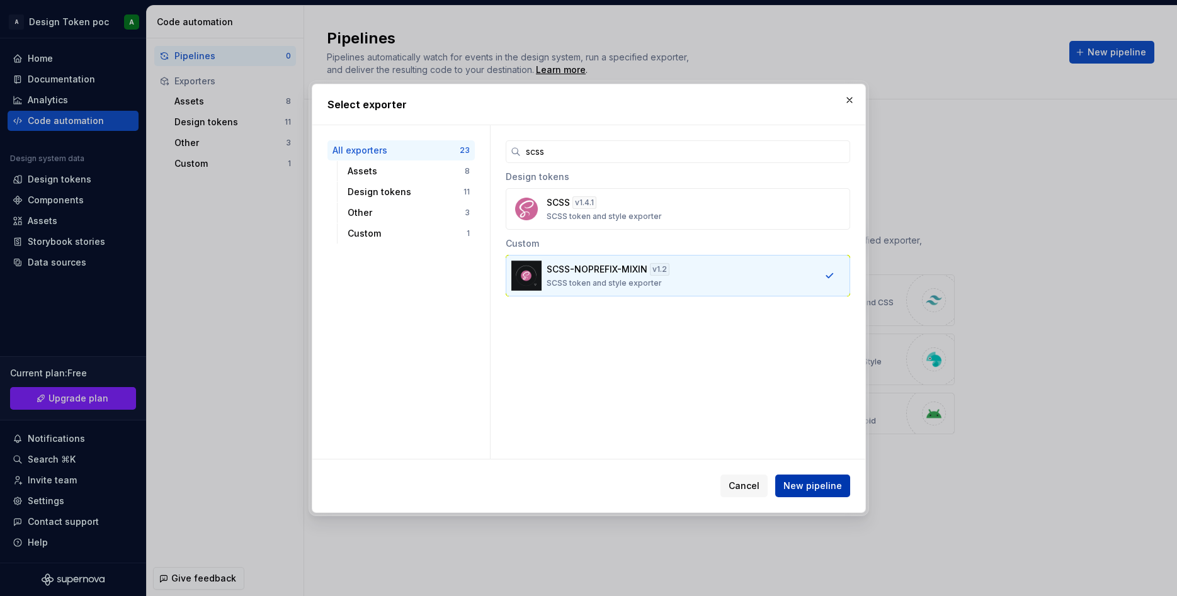
click at [822, 483] on span "New pipeline" at bounding box center [812, 486] width 59 height 13
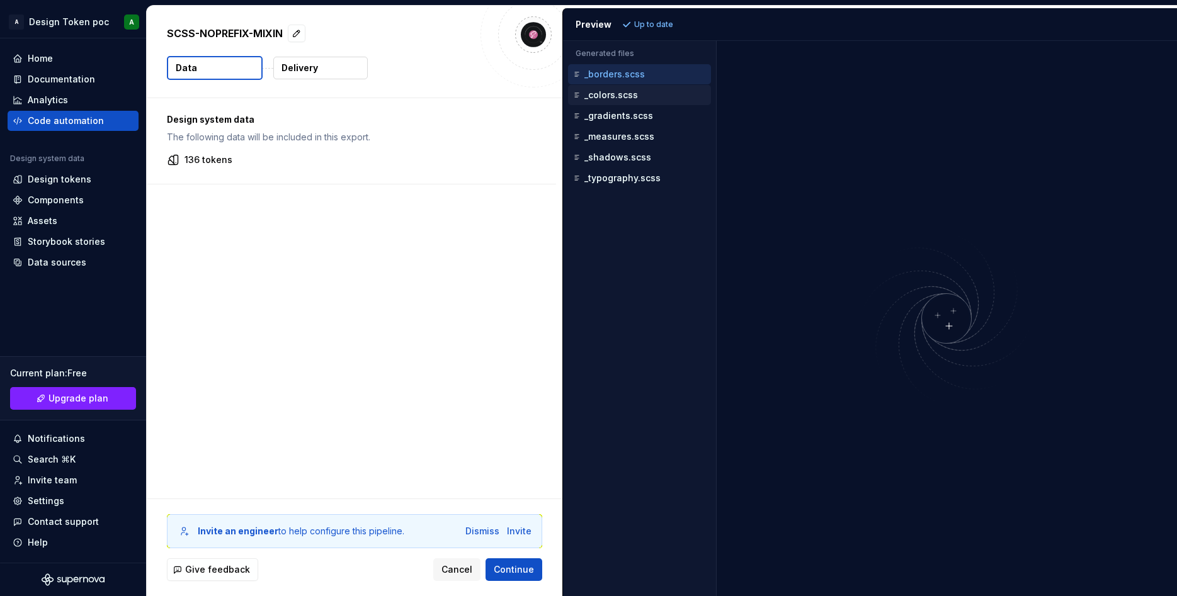
click at [612, 101] on div "_colors.scss" at bounding box center [640, 95] width 140 height 13
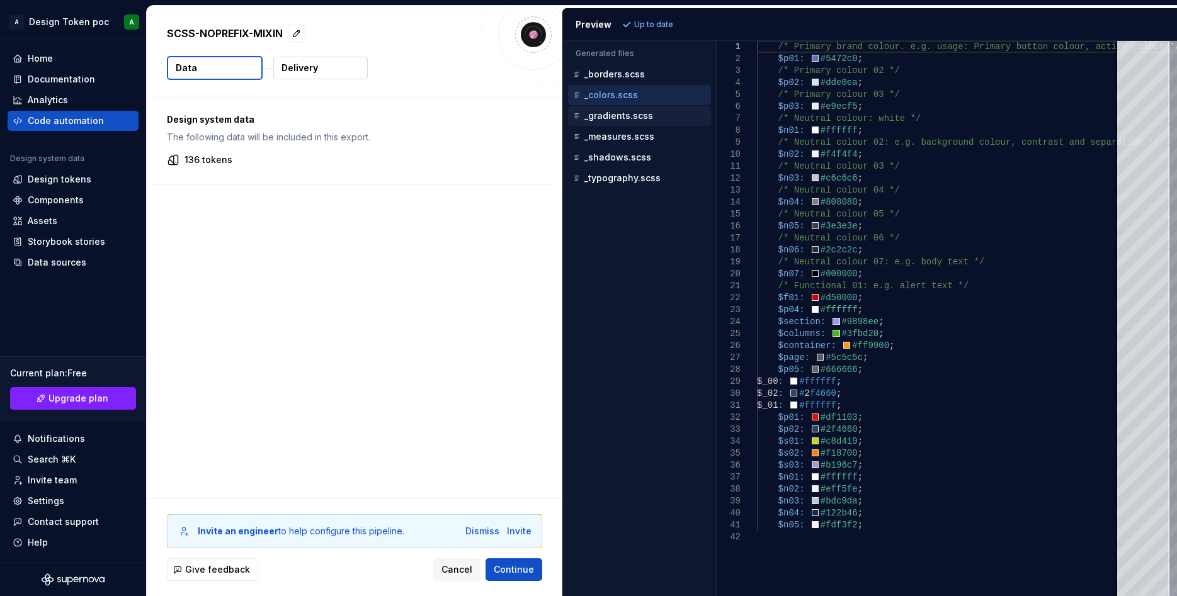
click at [617, 116] on p "_gradients.scss" at bounding box center [618, 116] width 69 height 10
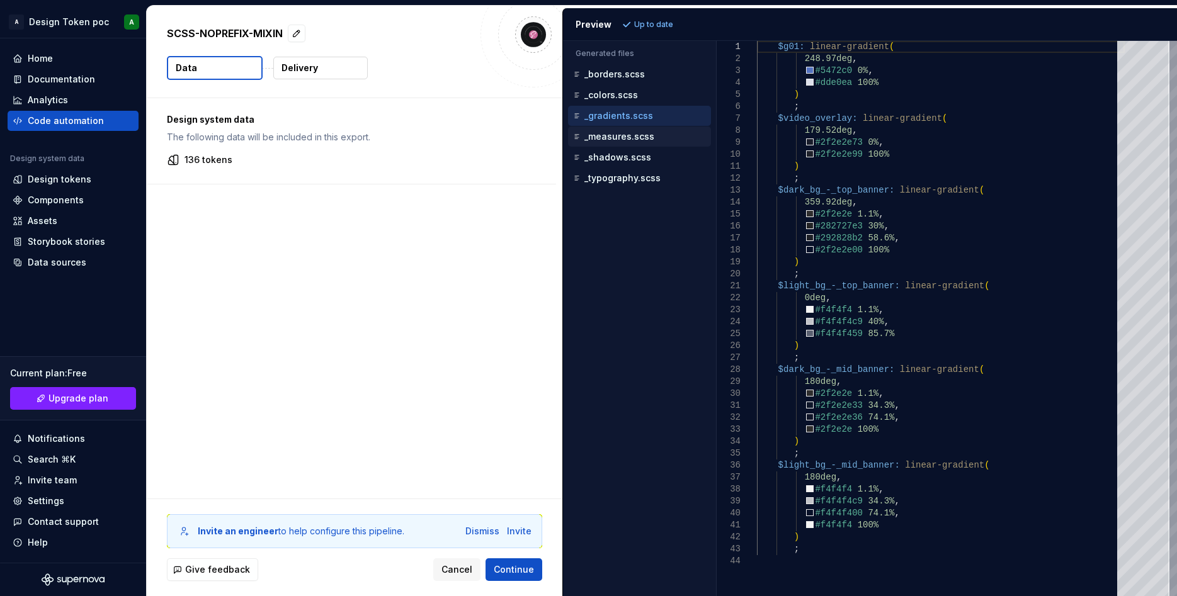
click at [617, 132] on p "_measures.scss" at bounding box center [619, 137] width 70 height 10
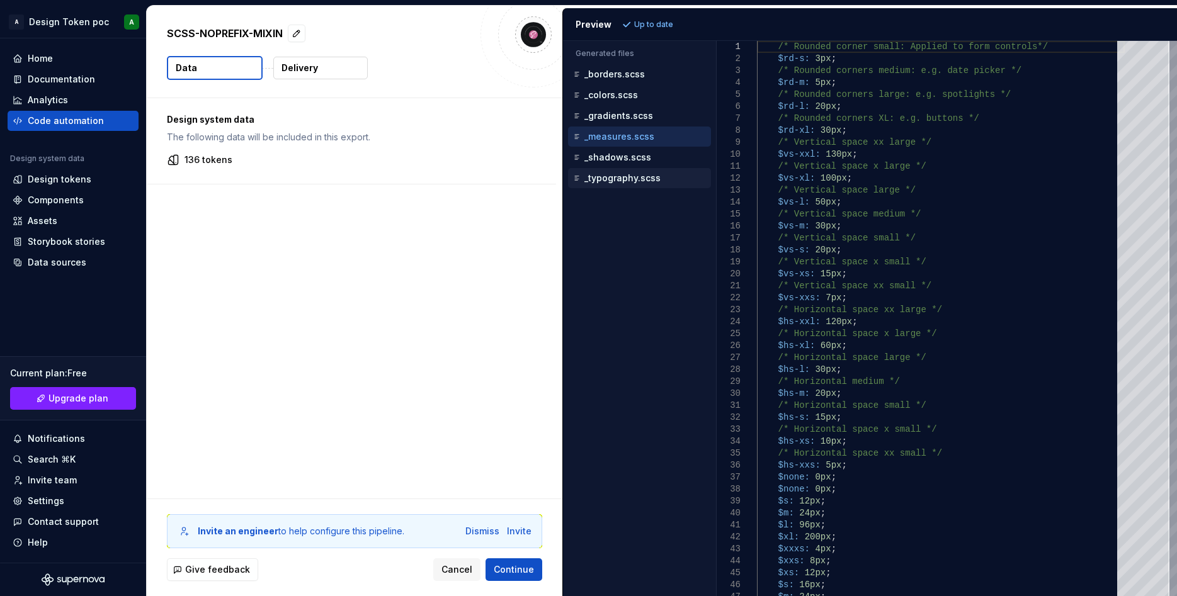
click at [624, 172] on div "_typography.scss" at bounding box center [640, 178] width 140 height 13
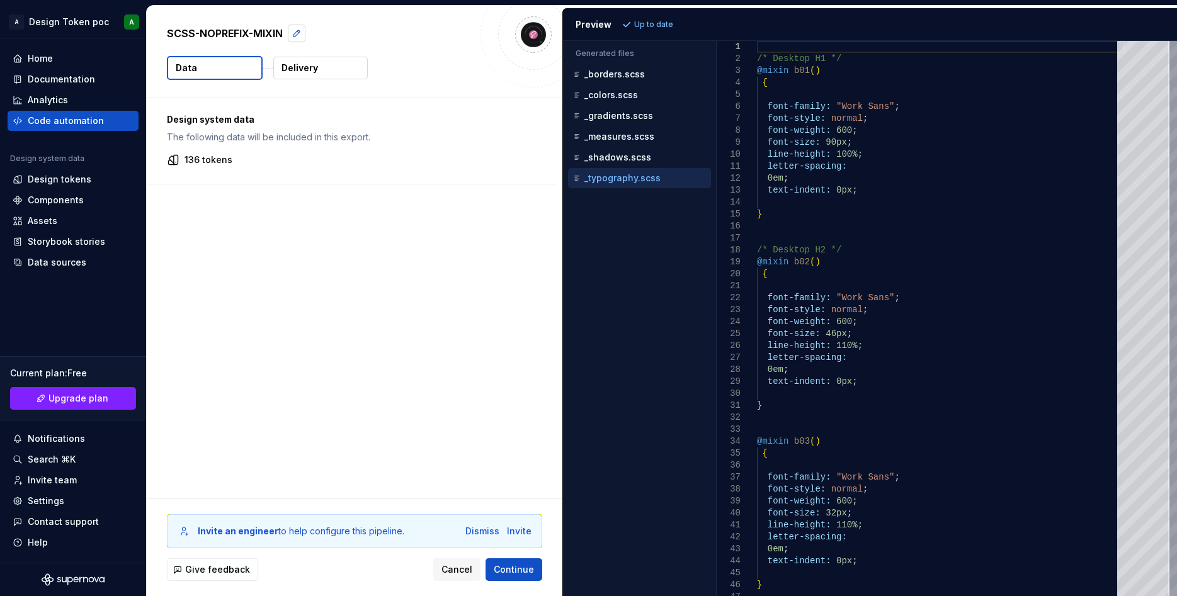
click at [303, 31] on button "button" at bounding box center [297, 34] width 18 height 18
click at [347, 249] on div "Design system data The following data will be included in this export. 136 toke…" at bounding box center [354, 298] width 415 height 400
click at [208, 159] on p "136 tokens" at bounding box center [208, 160] width 48 height 13
click at [449, 570] on span "Cancel" at bounding box center [456, 569] width 31 height 13
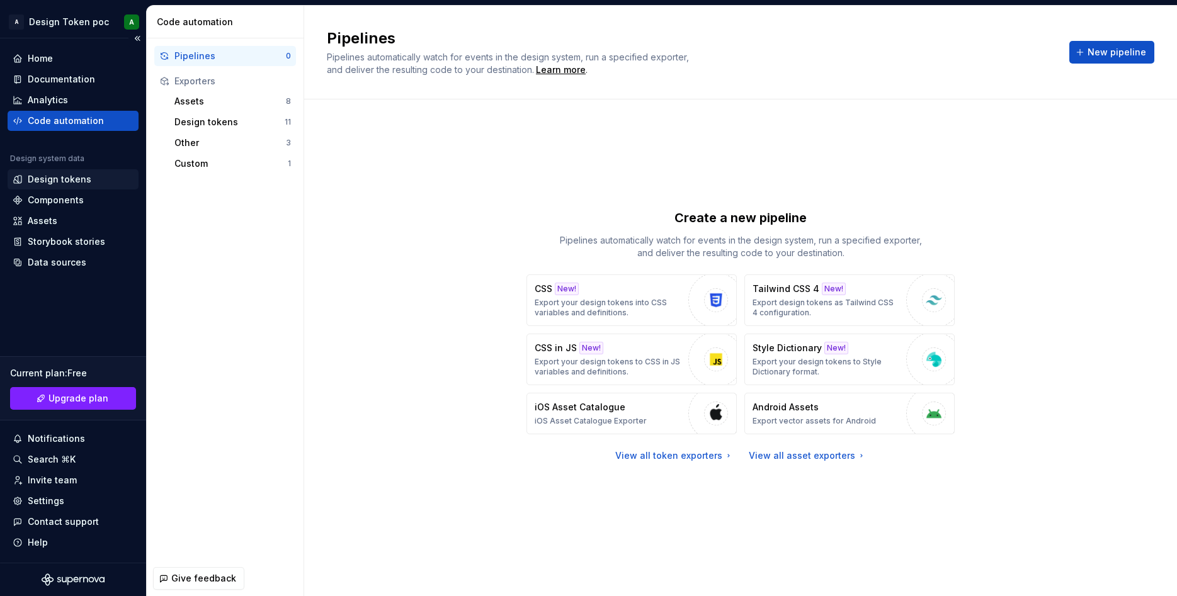
click at [61, 179] on div "Design tokens" at bounding box center [60, 179] width 64 height 13
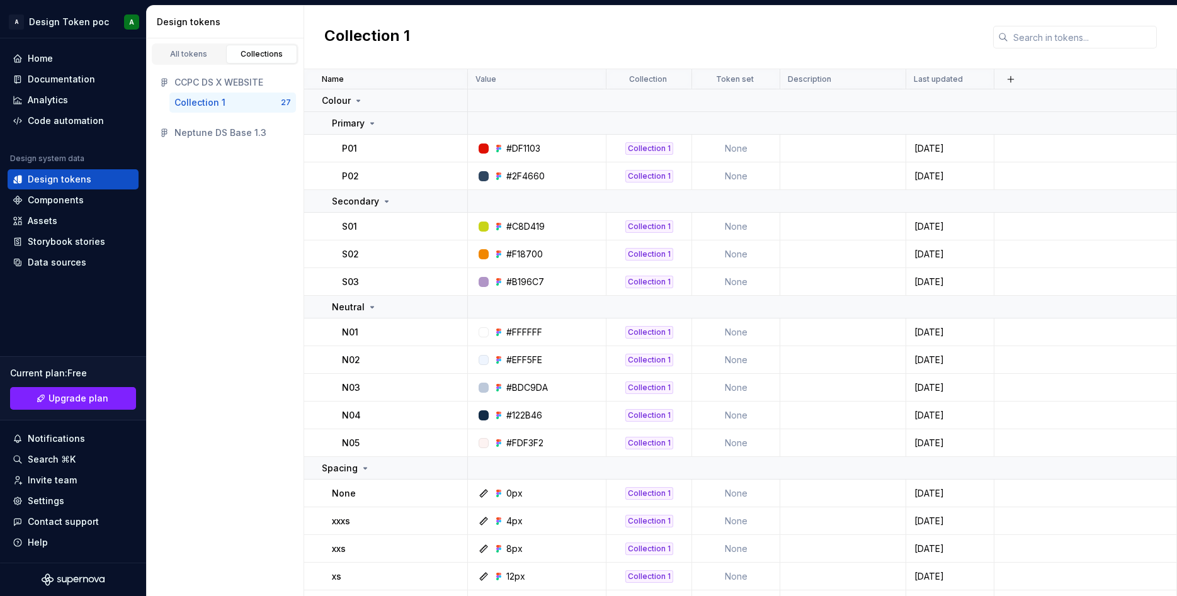
click at [215, 103] on div "Collection 1" at bounding box center [199, 102] width 51 height 13
click at [358, 99] on icon at bounding box center [358, 101] width 10 height 10
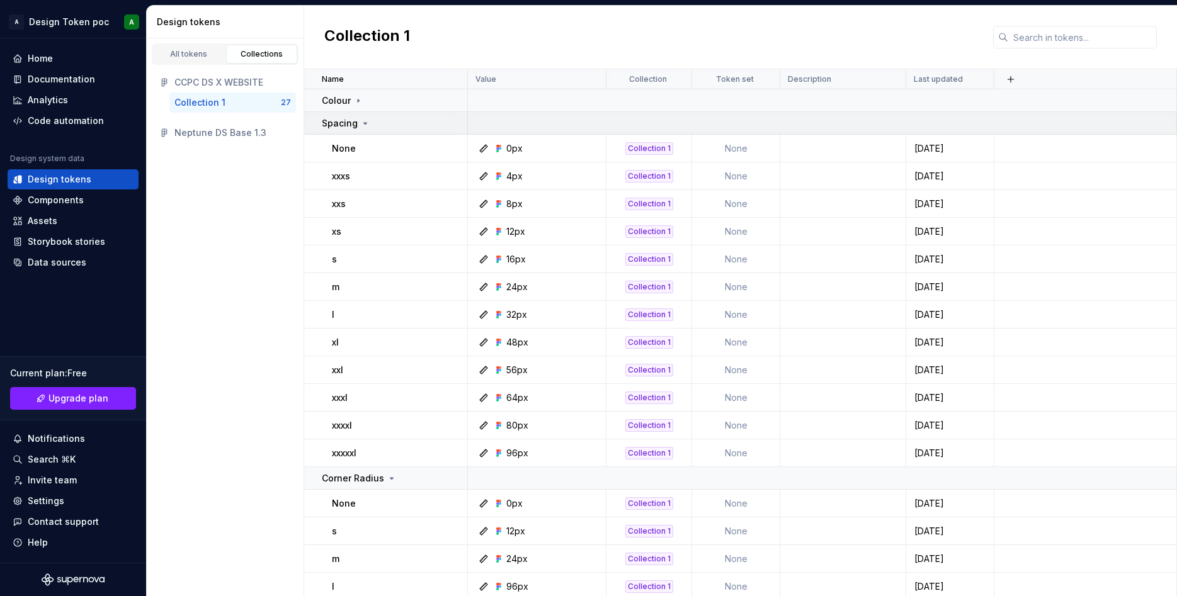
click at [364, 127] on icon at bounding box center [365, 123] width 10 height 10
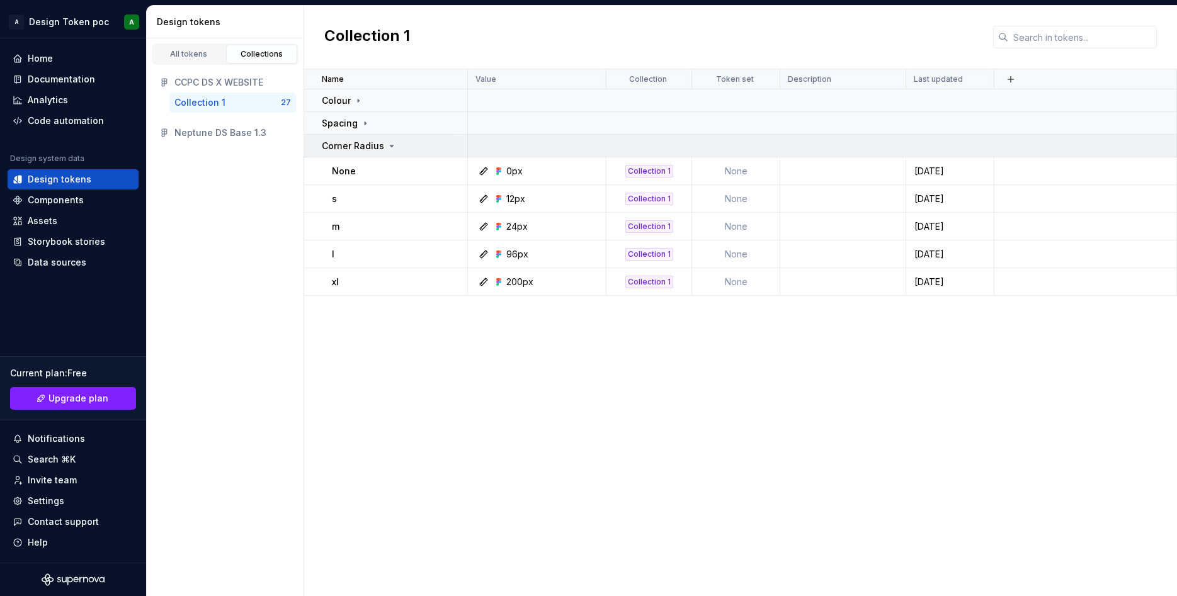
click at [371, 147] on p "Corner Radius" at bounding box center [353, 146] width 62 height 13
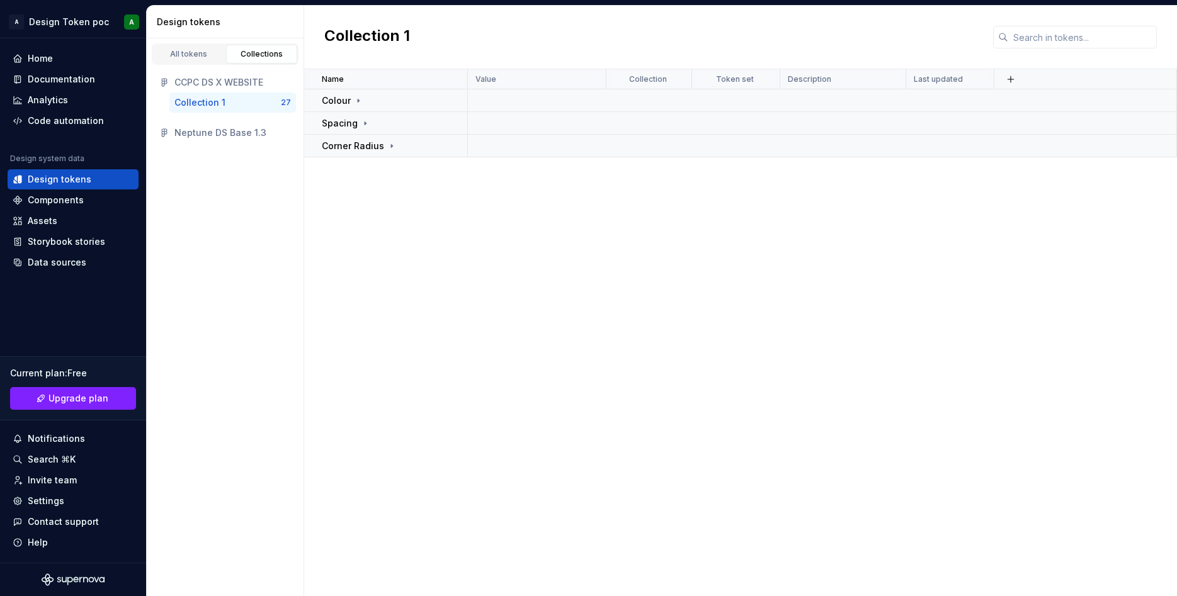
click at [219, 131] on div "Neptune DS Base 1.3" at bounding box center [232, 133] width 116 height 13
click at [193, 50] on div "All tokens" at bounding box center [188, 54] width 63 height 10
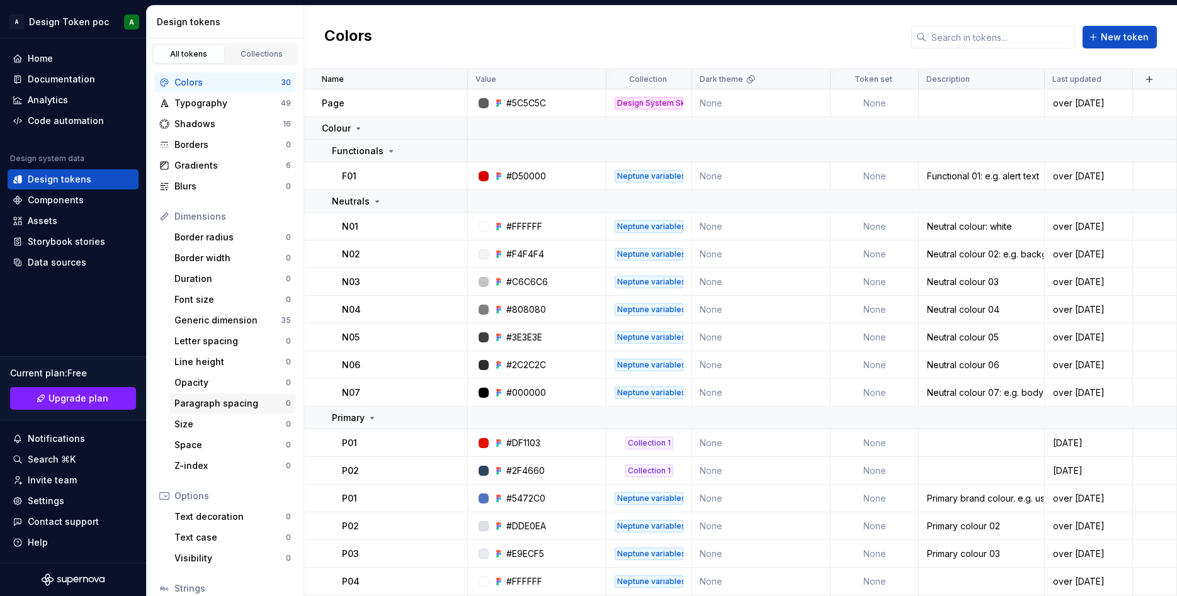
scroll to position [93, 0]
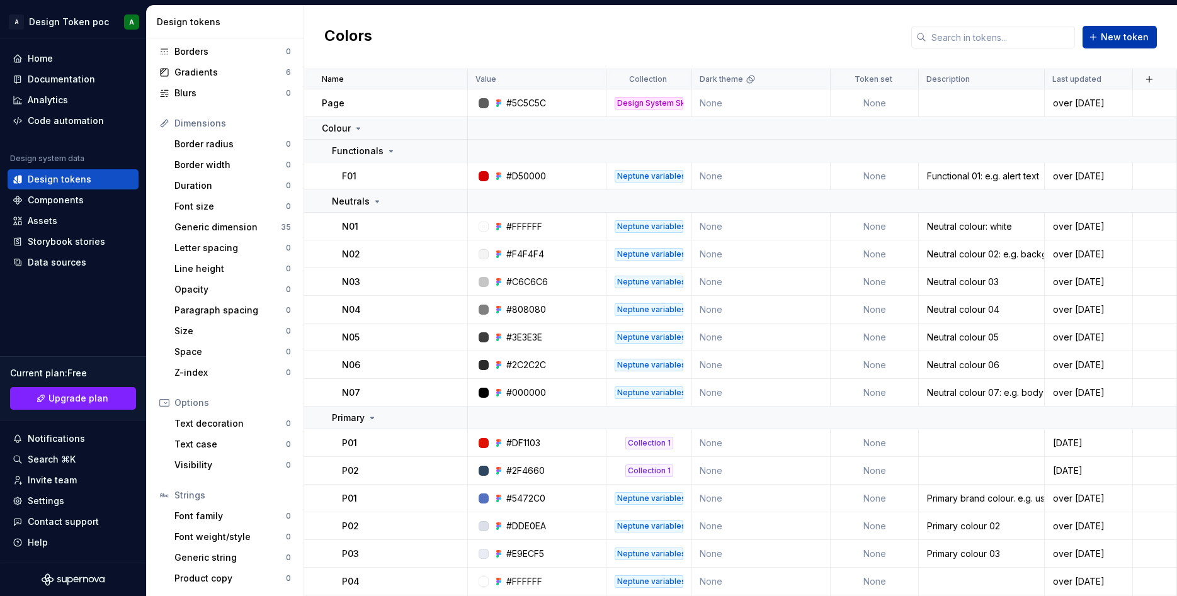
click at [1121, 46] on button "New token" at bounding box center [1119, 37] width 74 height 23
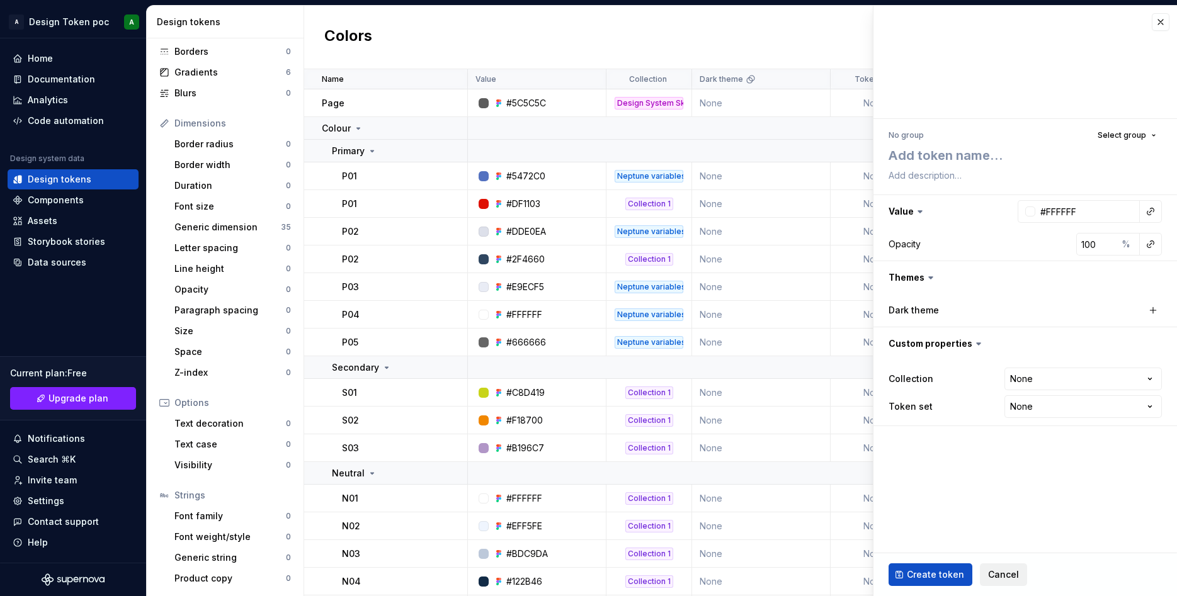
click at [995, 576] on span "Cancel" at bounding box center [1003, 574] width 31 height 13
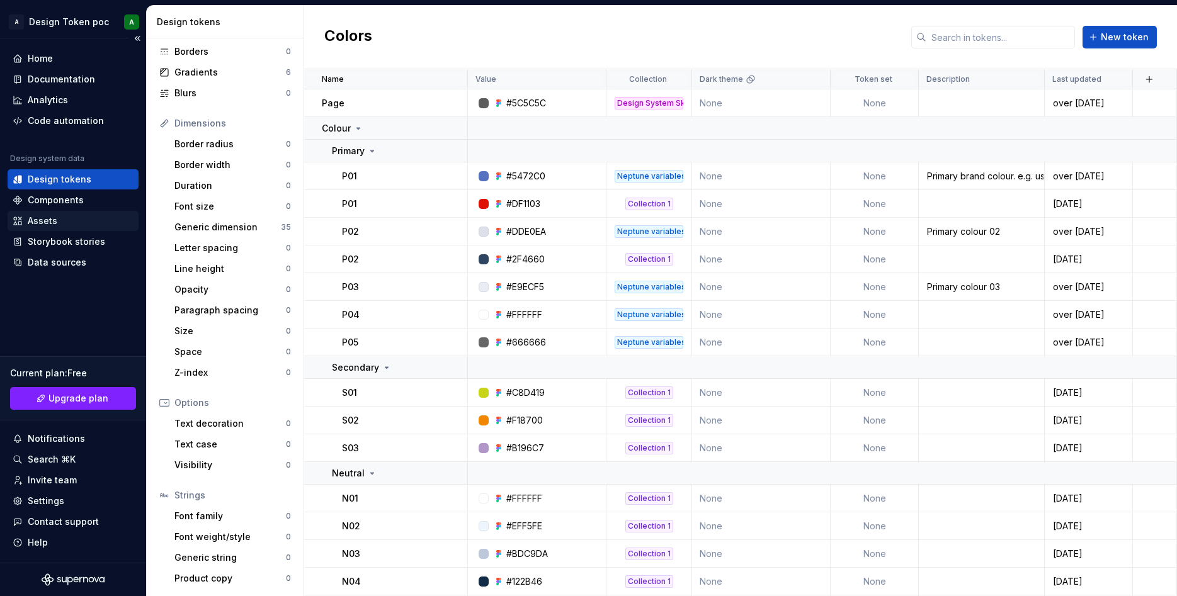
click at [35, 215] on div "Assets" at bounding box center [43, 221] width 30 height 13
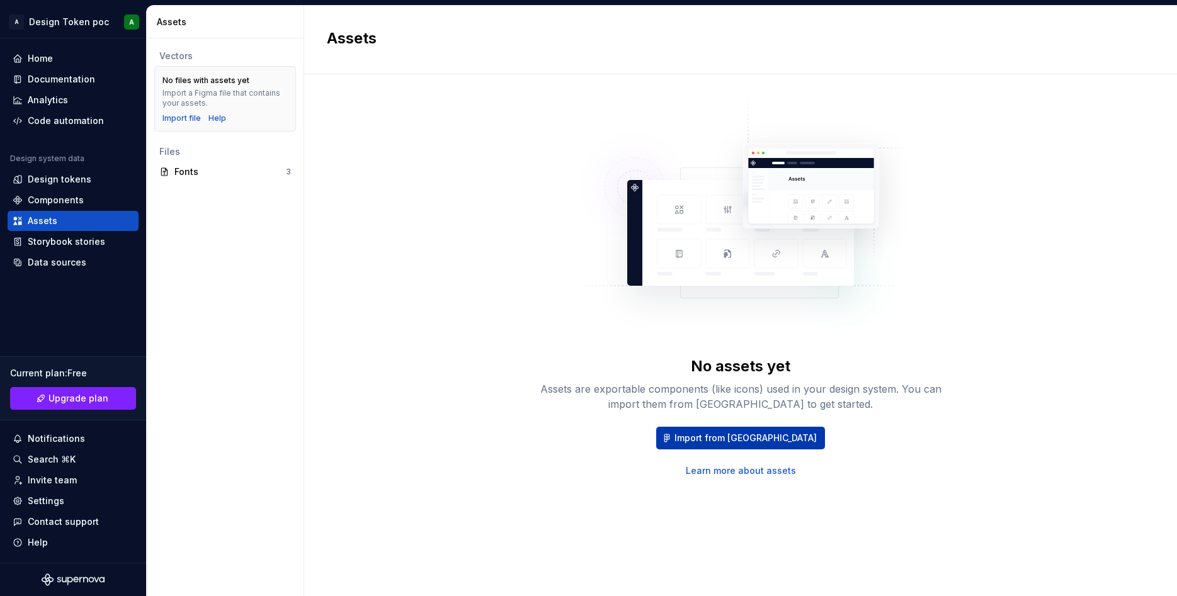
click at [737, 439] on span "Import from [GEOGRAPHIC_DATA]" at bounding box center [745, 438] width 142 height 13
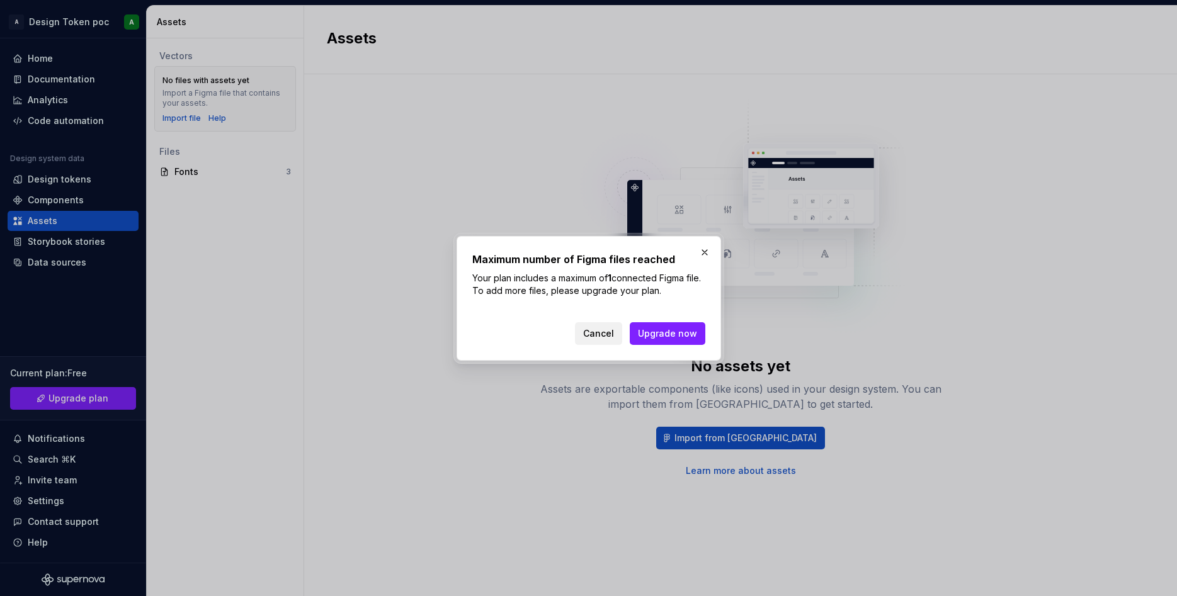
click at [593, 330] on span "Cancel" at bounding box center [598, 333] width 31 height 13
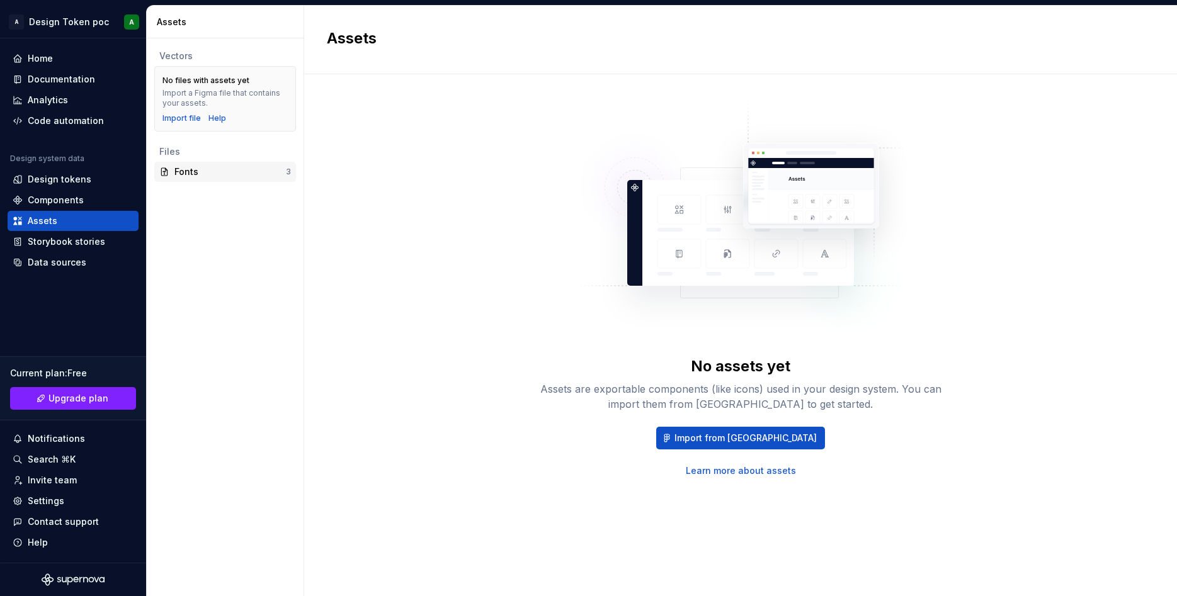
click at [178, 169] on div "Fonts" at bounding box center [229, 172] width 111 height 13
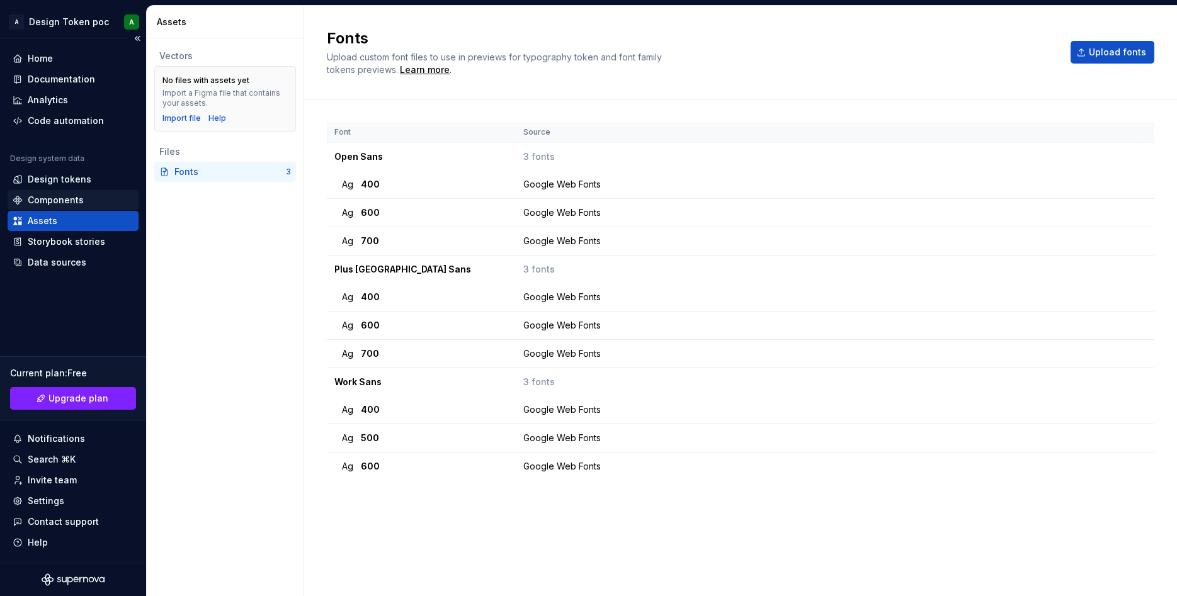
click at [68, 200] on div "Components" at bounding box center [56, 200] width 56 height 13
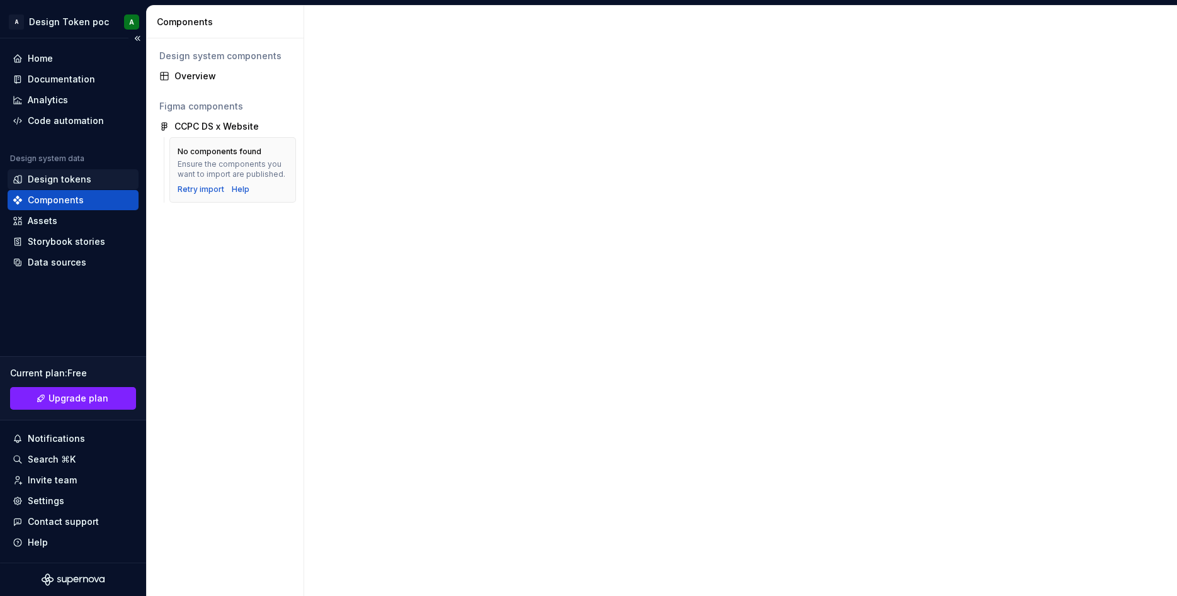
click at [59, 170] on div "Design tokens" at bounding box center [73, 179] width 131 height 20
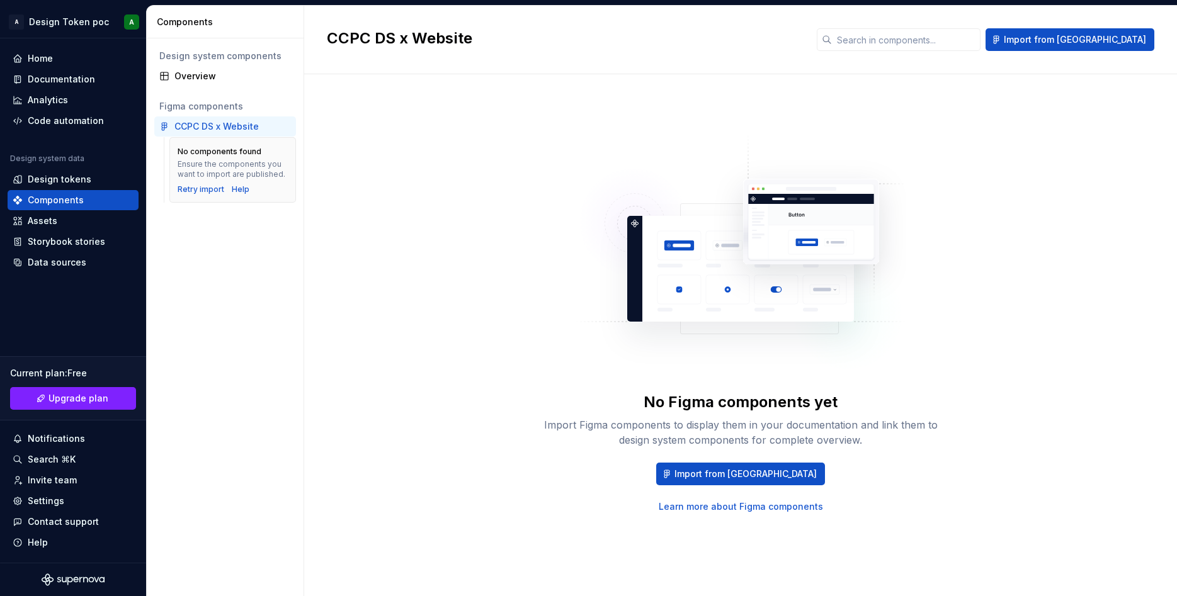
click at [270, 174] on div "Ensure the components you want to import are published." at bounding box center [233, 169] width 110 height 20
click at [201, 191] on div "Retry import" at bounding box center [201, 189] width 47 height 10
click at [89, 200] on div "Components" at bounding box center [73, 200] width 121 height 13
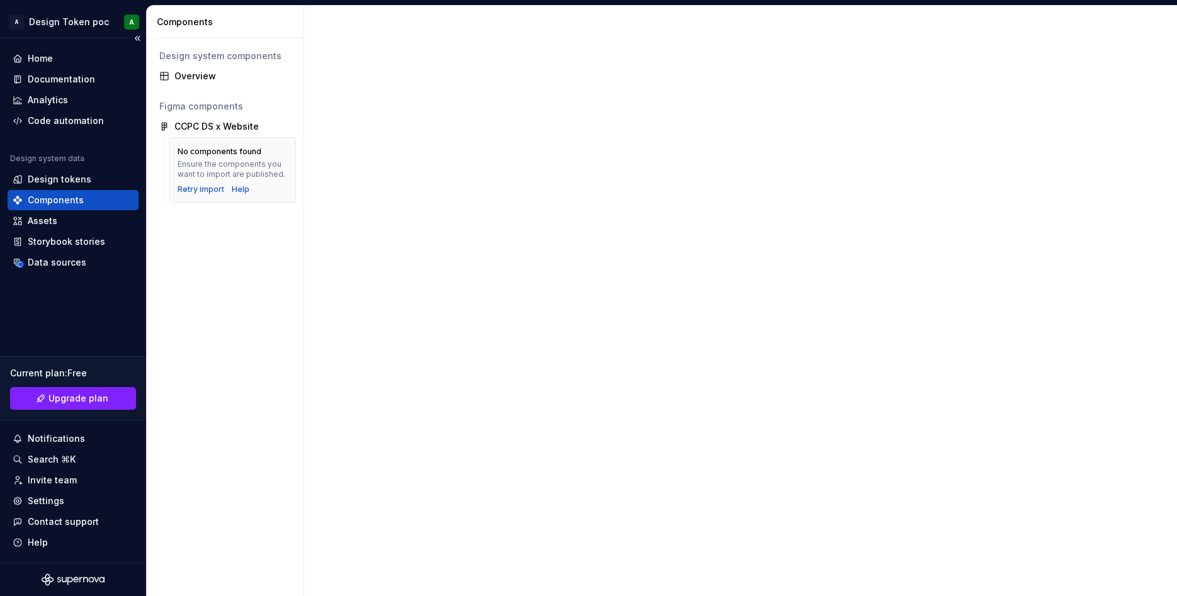
click at [89, 200] on div "Components" at bounding box center [73, 200] width 121 height 13
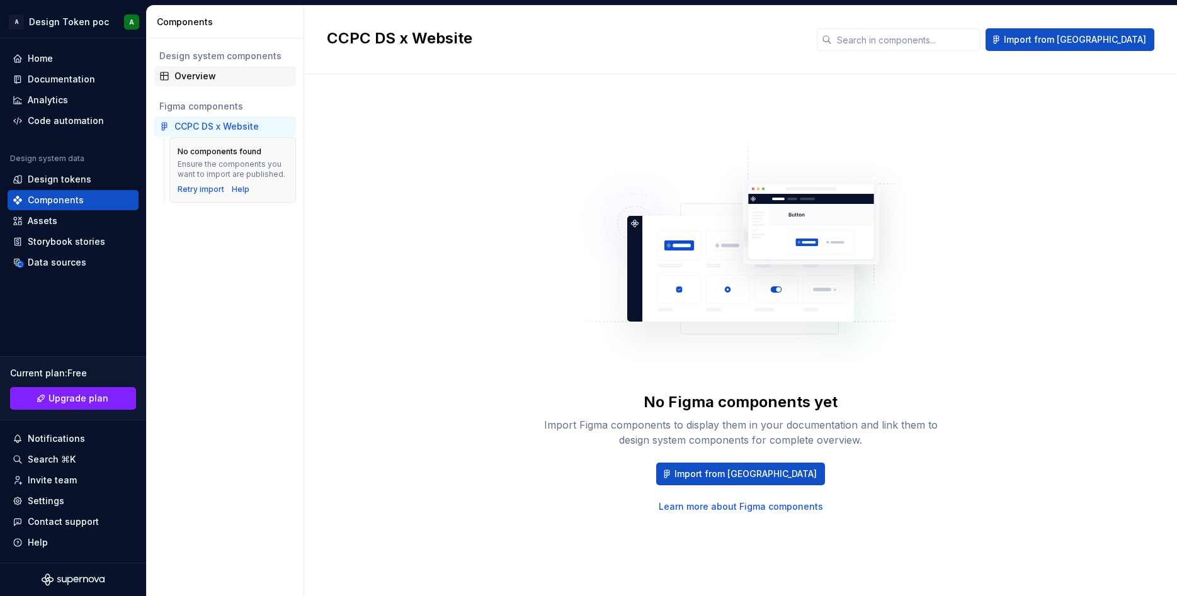
click at [213, 68] on div "Overview" at bounding box center [225, 76] width 142 height 20
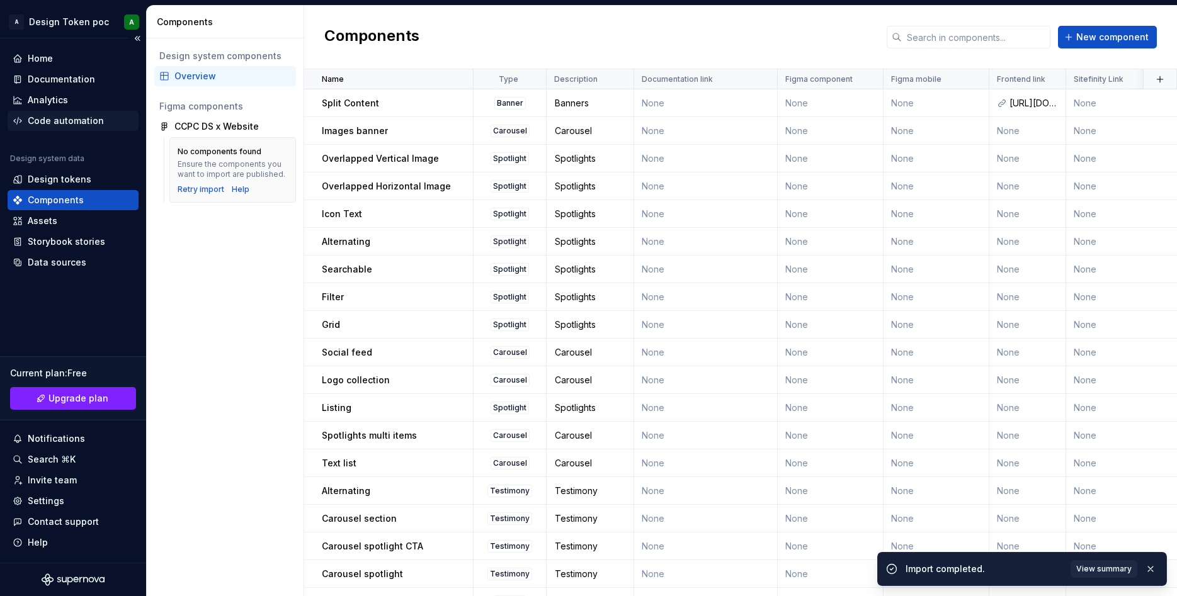
click at [64, 116] on div "Code automation" at bounding box center [66, 121] width 76 height 13
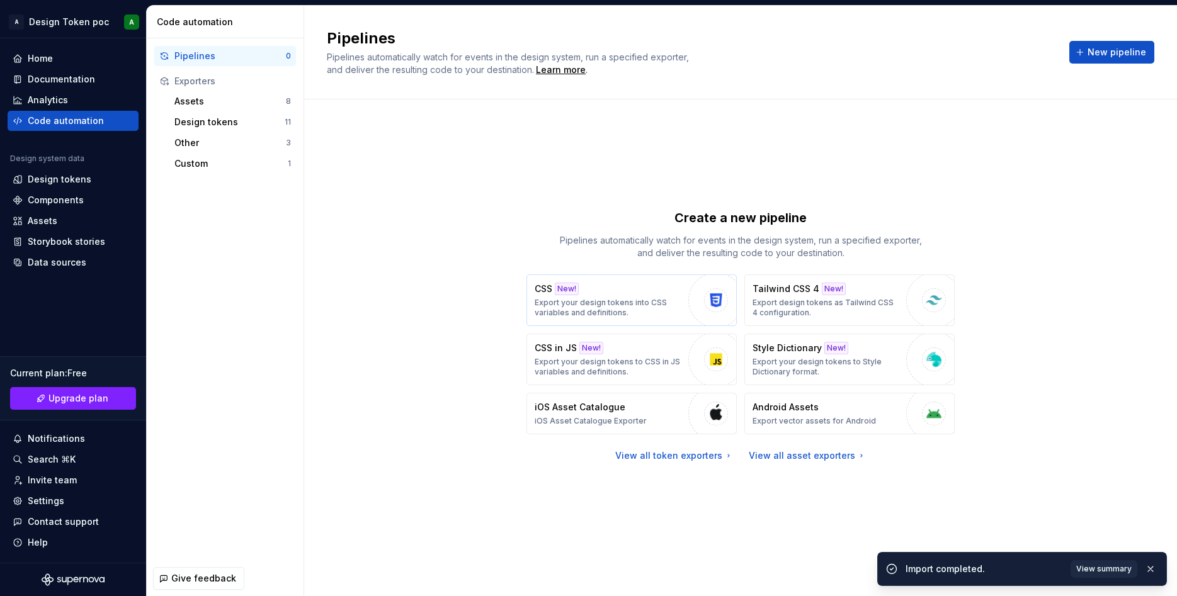
click at [574, 298] on p "Export your design tokens into CSS variables and definitions." at bounding box center [607, 308] width 147 height 20
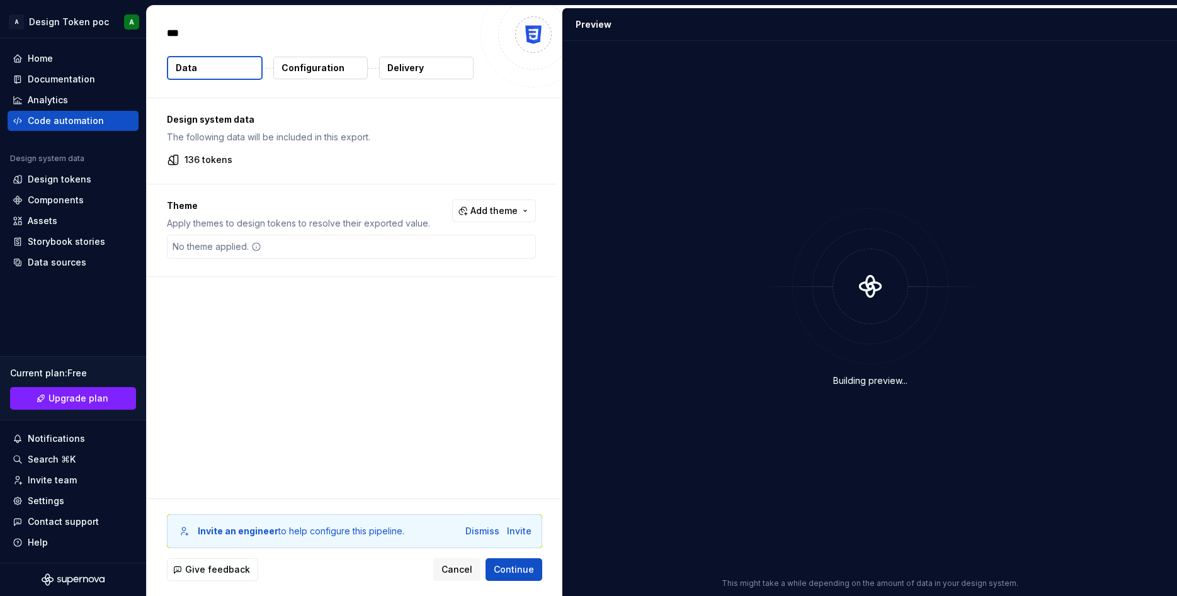
type textarea "*"
click at [517, 210] on span "Add theme" at bounding box center [493, 211] width 47 height 13
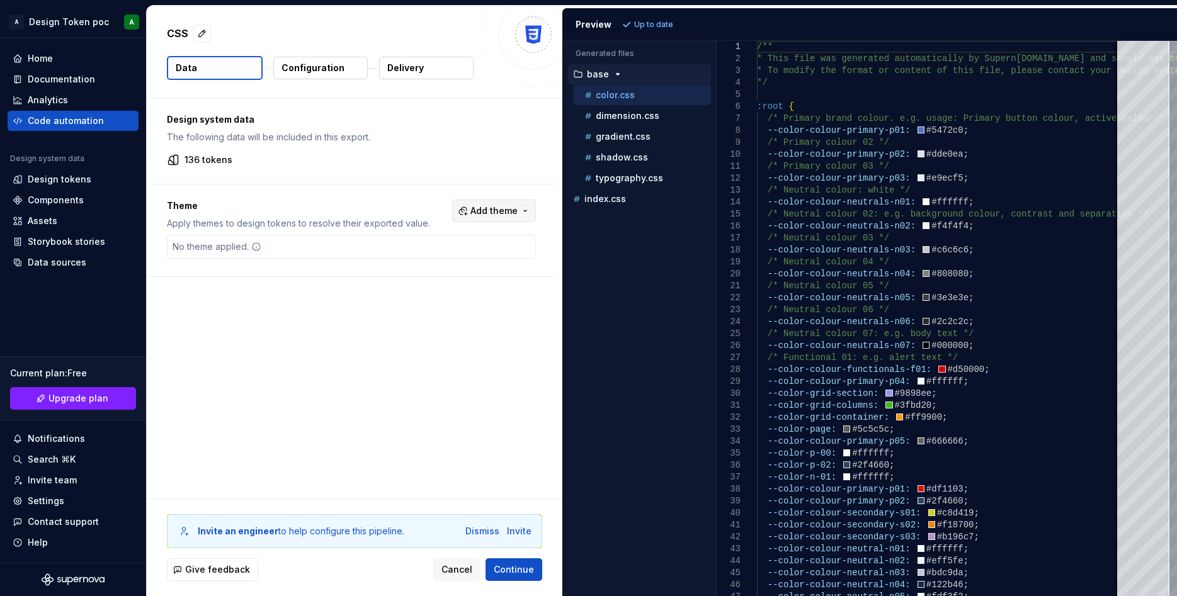
click at [520, 210] on html "A Design Token poc A Home Documentation Analytics Code automation Design system…" at bounding box center [588, 298] width 1177 height 596
click at [66, 128] on div "Code automation" at bounding box center [73, 121] width 131 height 20
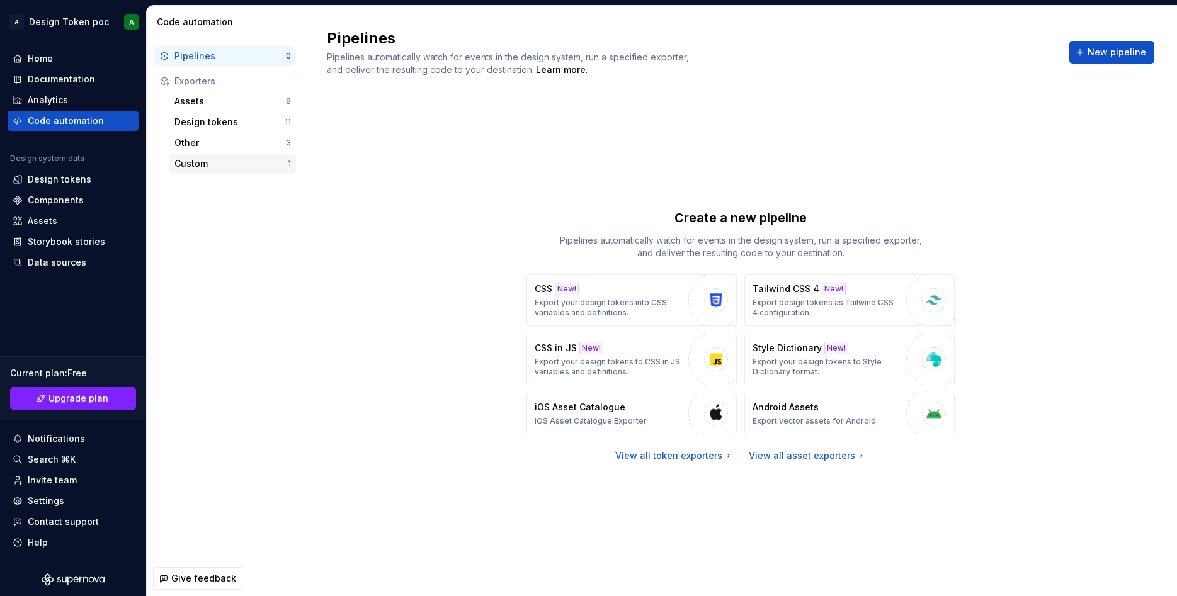
click at [210, 171] on div "Custom 1" at bounding box center [232, 164] width 127 height 20
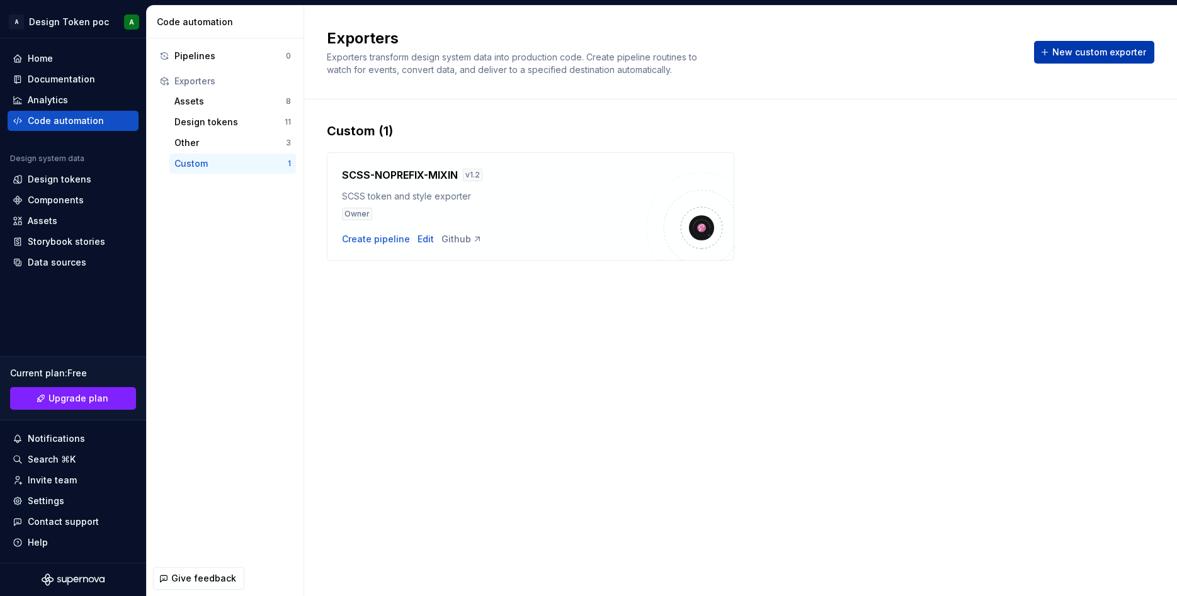
click at [1060, 47] on span "New custom exporter" at bounding box center [1099, 52] width 94 height 13
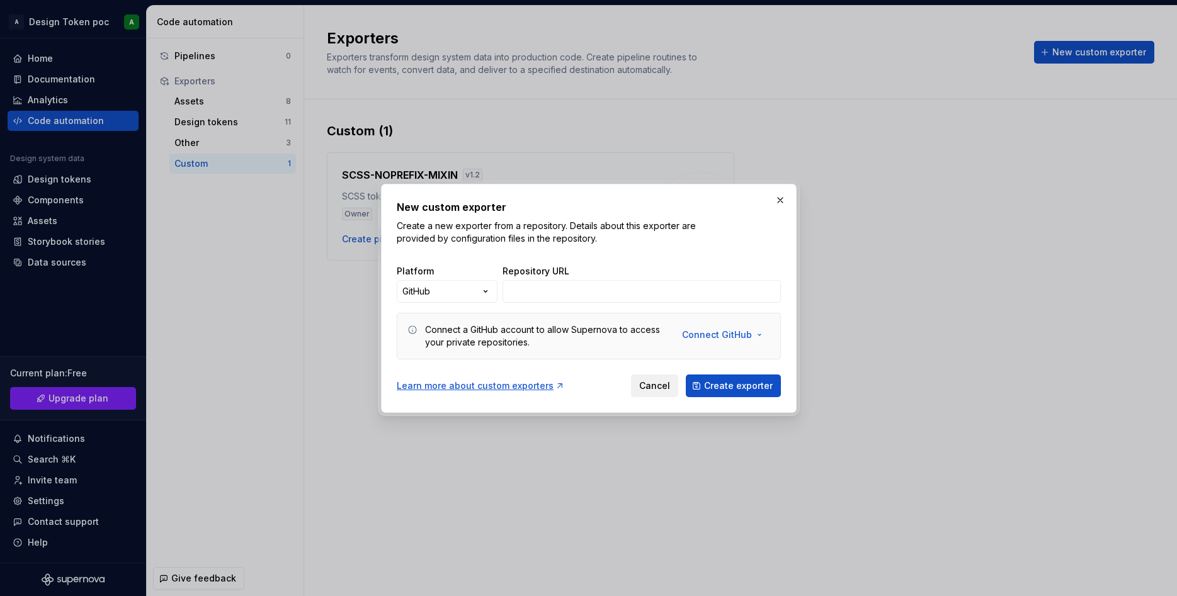
click at [646, 385] on span "Cancel" at bounding box center [654, 386] width 31 height 13
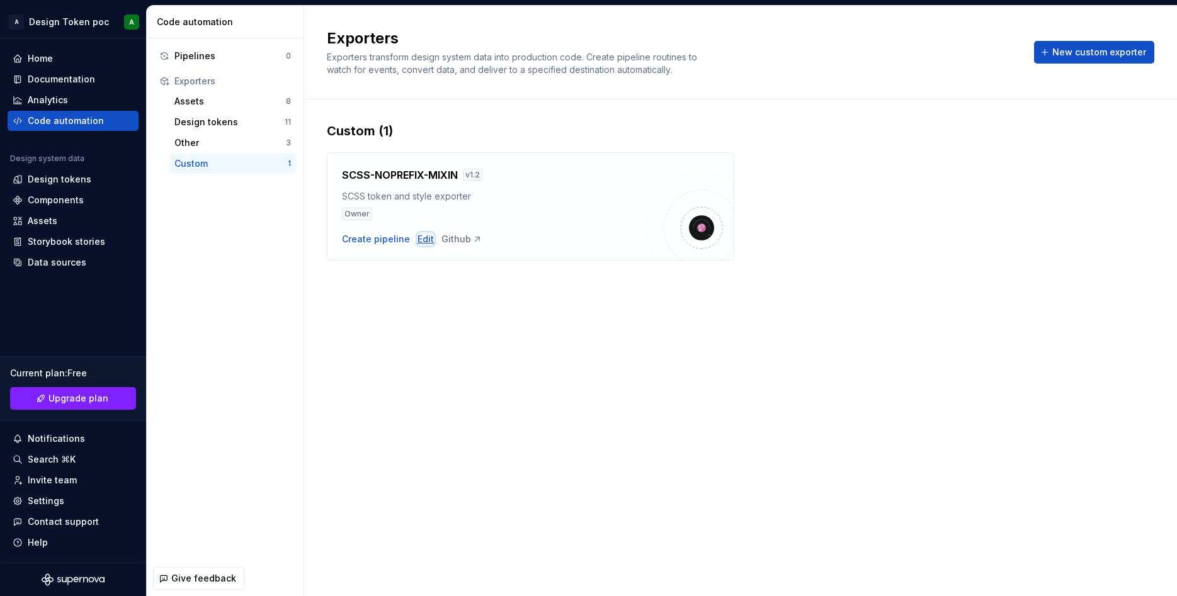
click at [422, 235] on div "Edit" at bounding box center [425, 239] width 16 height 13
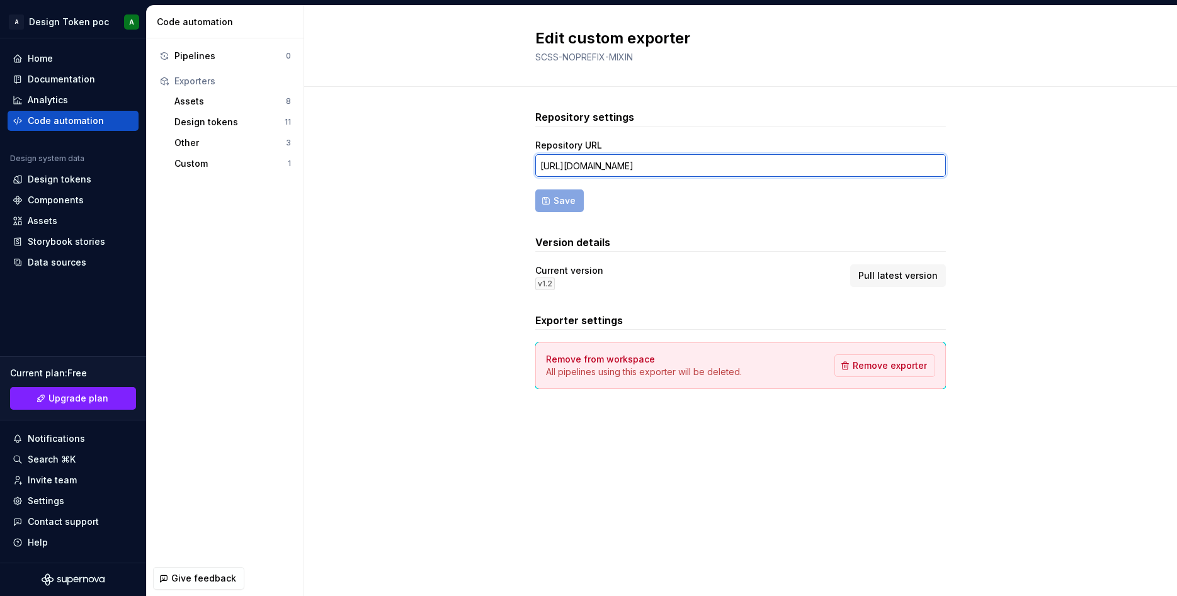
click at [735, 170] on input "[URL][DOMAIN_NAME]" at bounding box center [740, 165] width 410 height 23
click at [74, 120] on div "Code automation" at bounding box center [66, 121] width 76 height 13
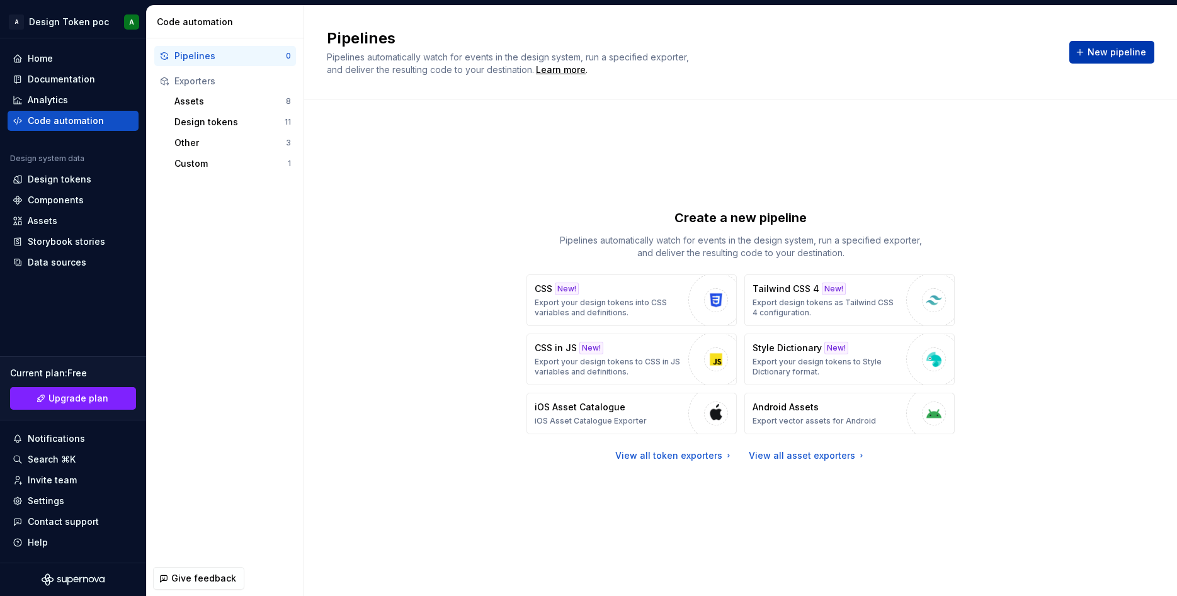
click at [1097, 56] on span "New pipeline" at bounding box center [1116, 52] width 59 height 13
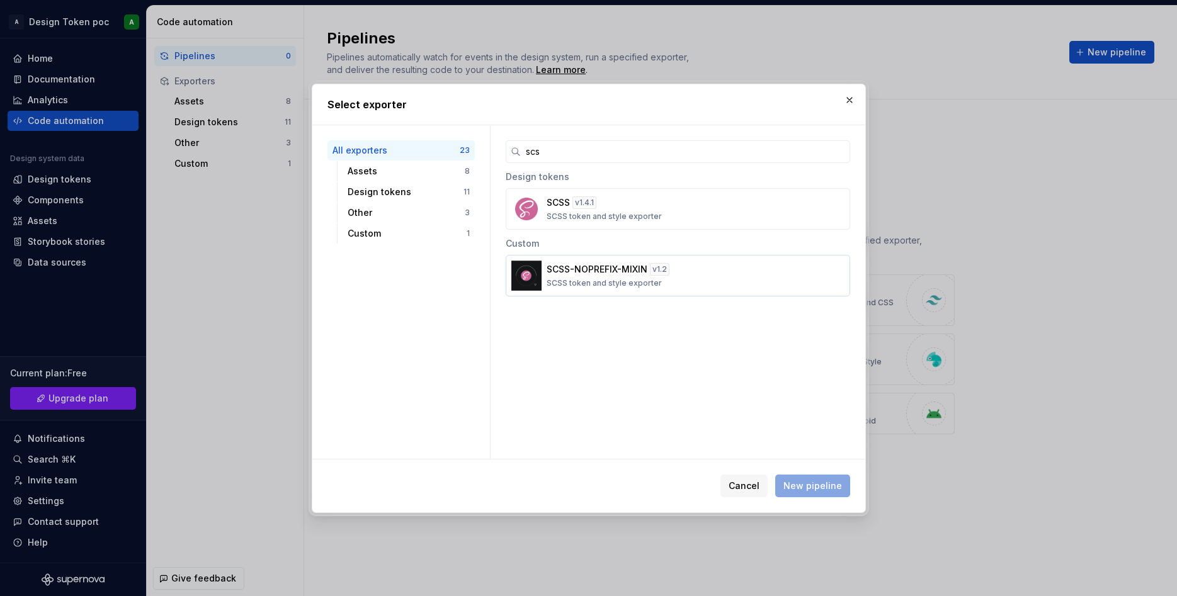
type input "scs"
click at [637, 278] on p "SCSS token and style exporter" at bounding box center [603, 283] width 115 height 10
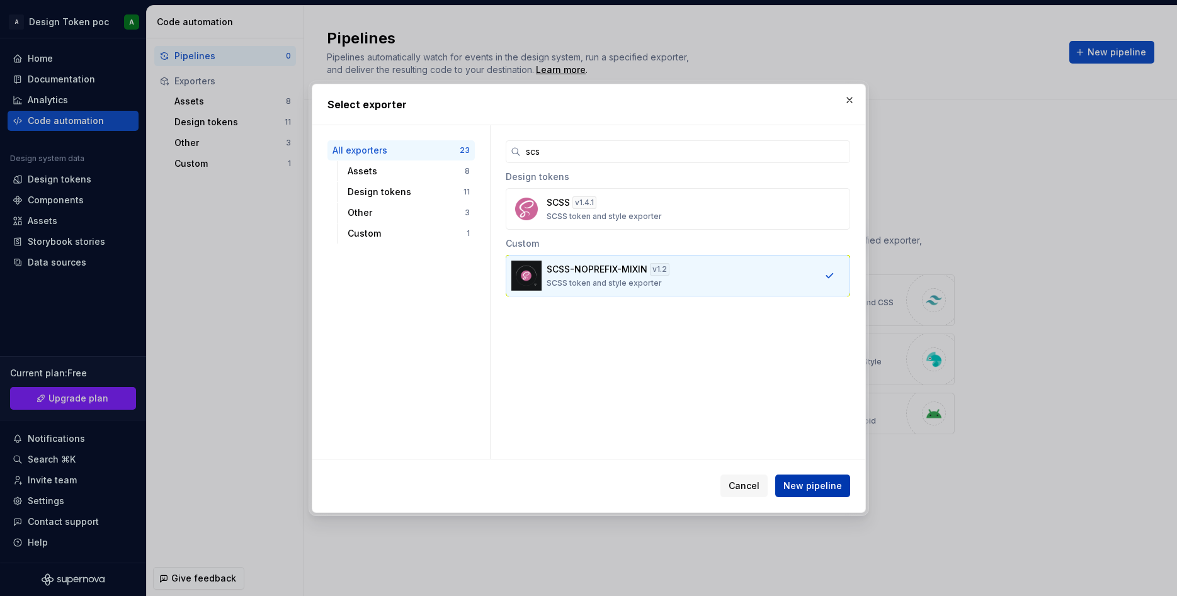
click at [806, 478] on button "New pipeline" at bounding box center [812, 486] width 75 height 23
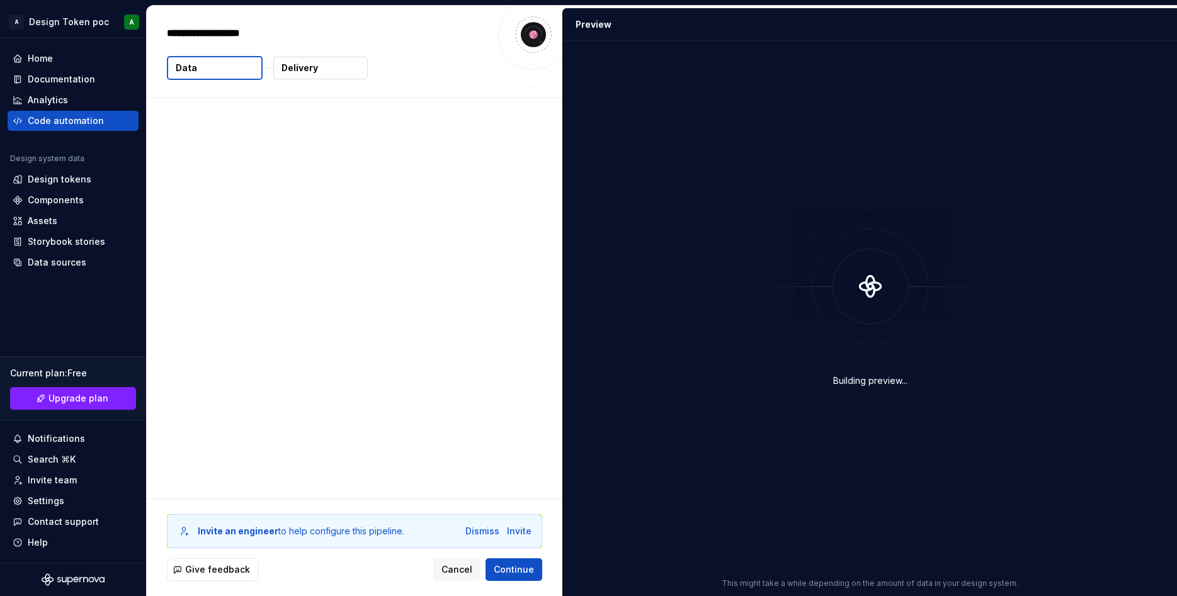
type textarea "*"
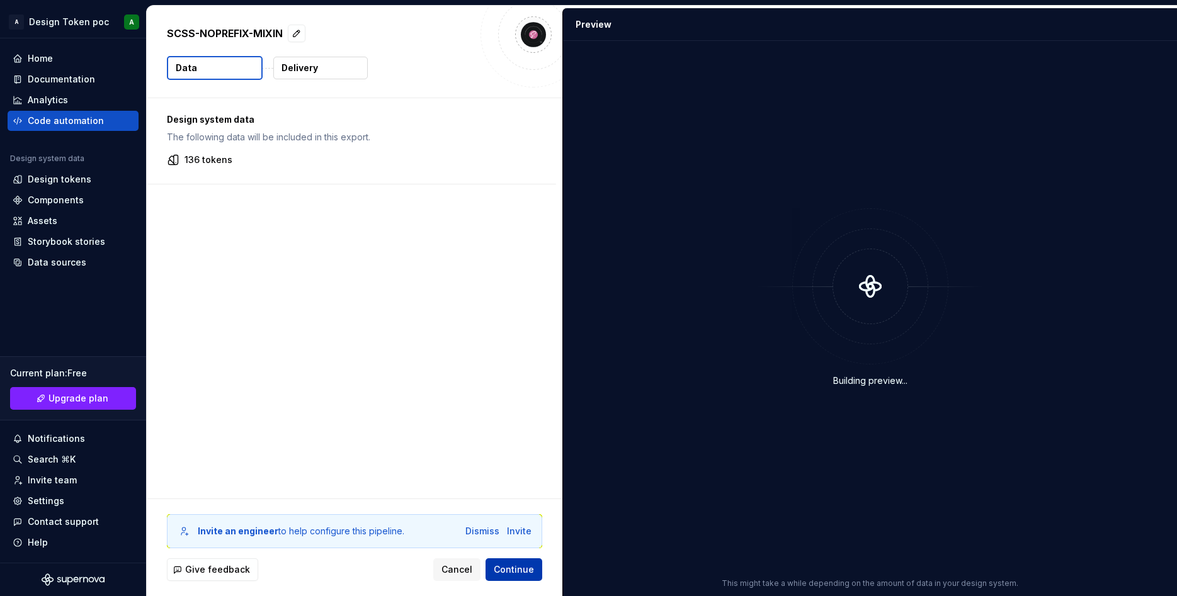
click at [517, 564] on span "Continue" at bounding box center [514, 569] width 40 height 13
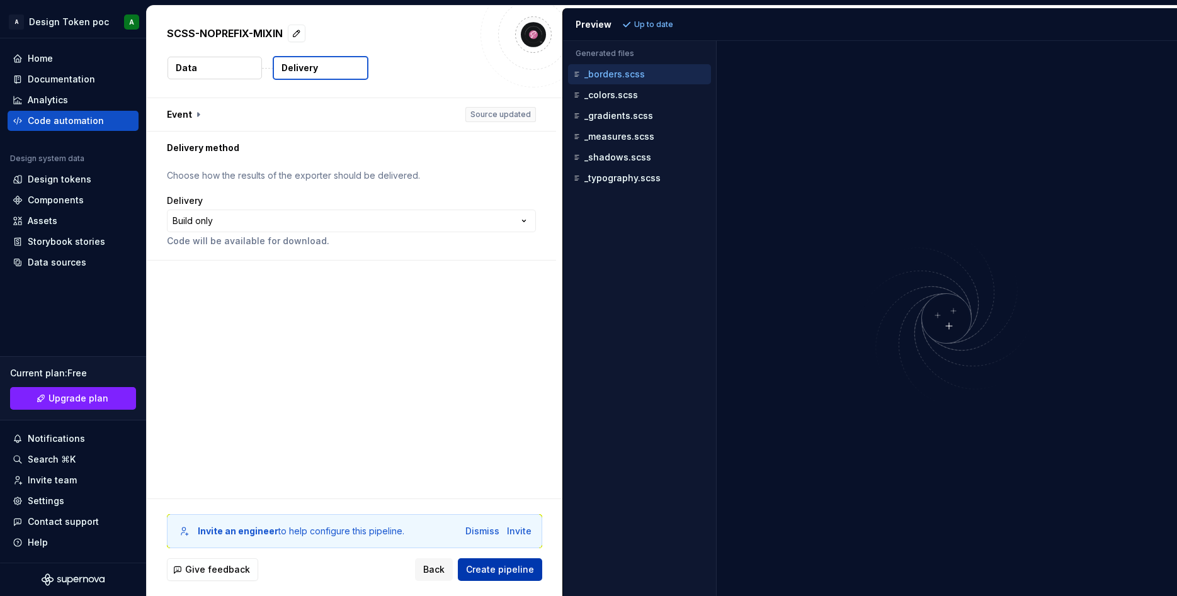
click at [517, 564] on span "Create pipeline" at bounding box center [500, 569] width 68 height 13
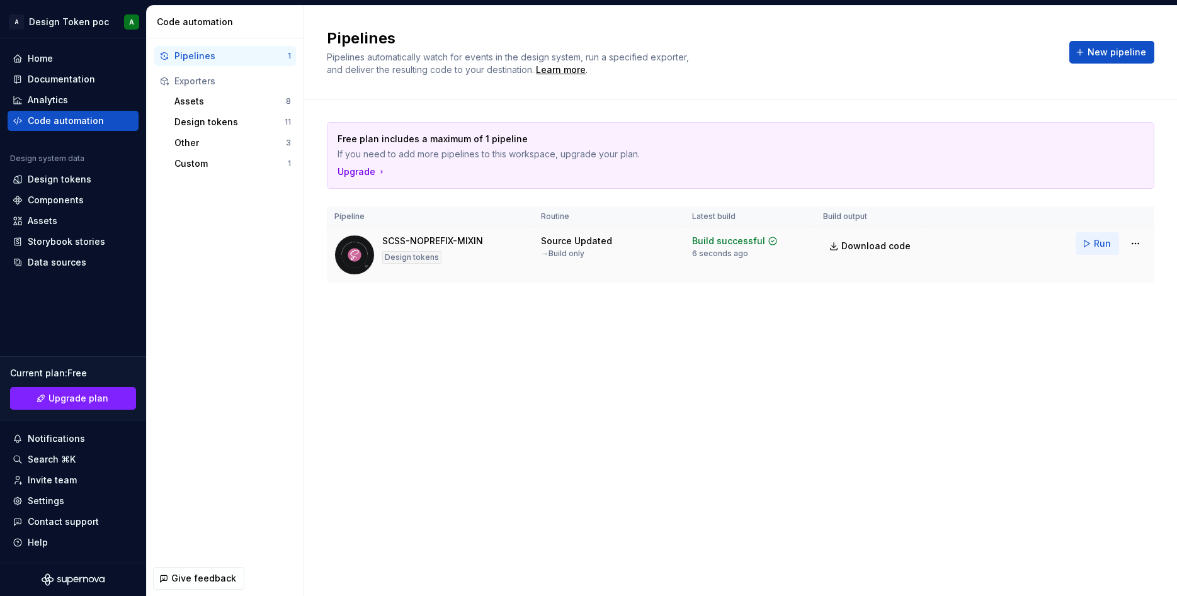
click at [1098, 244] on span "Run" at bounding box center [1101, 243] width 17 height 13
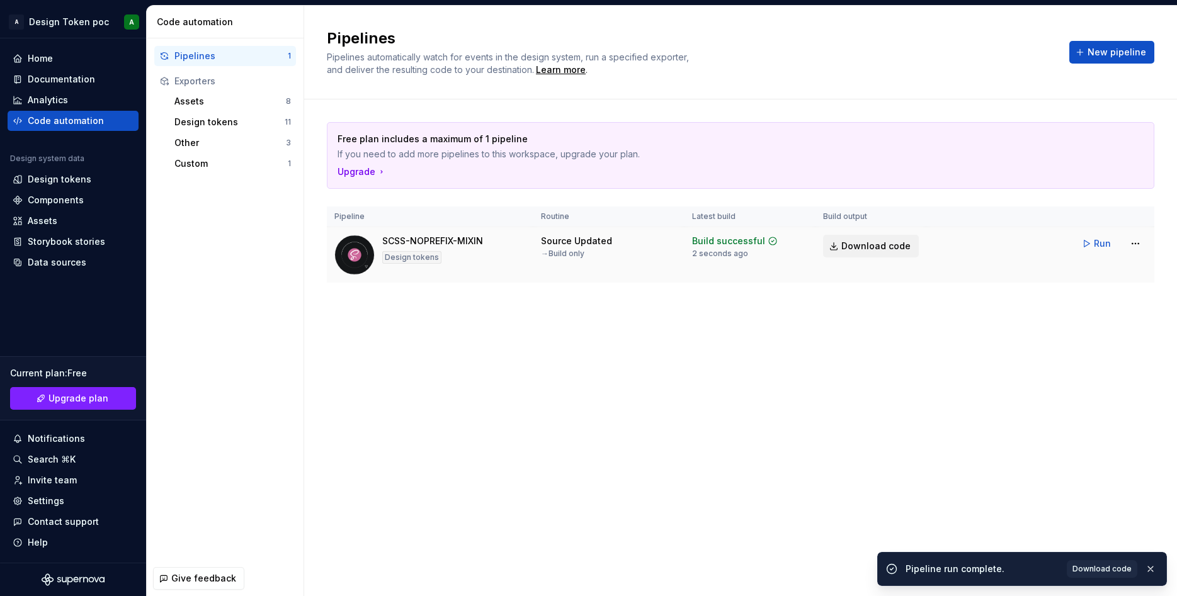
click at [861, 249] on span "Download code" at bounding box center [875, 246] width 69 height 13
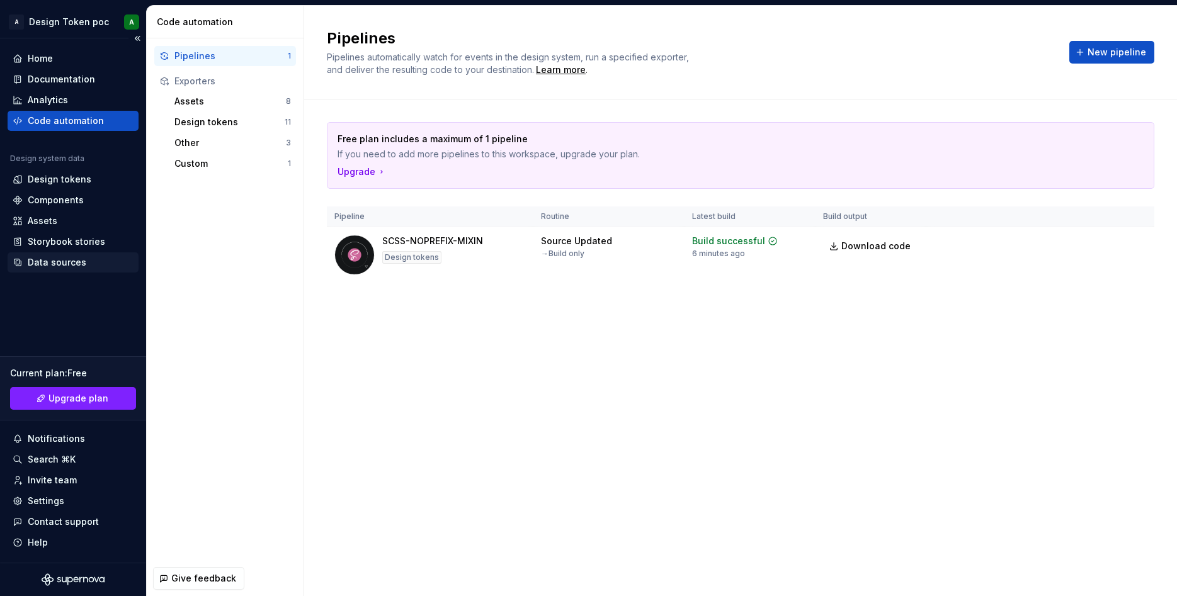
click at [44, 270] on div "Data sources" at bounding box center [73, 262] width 131 height 20
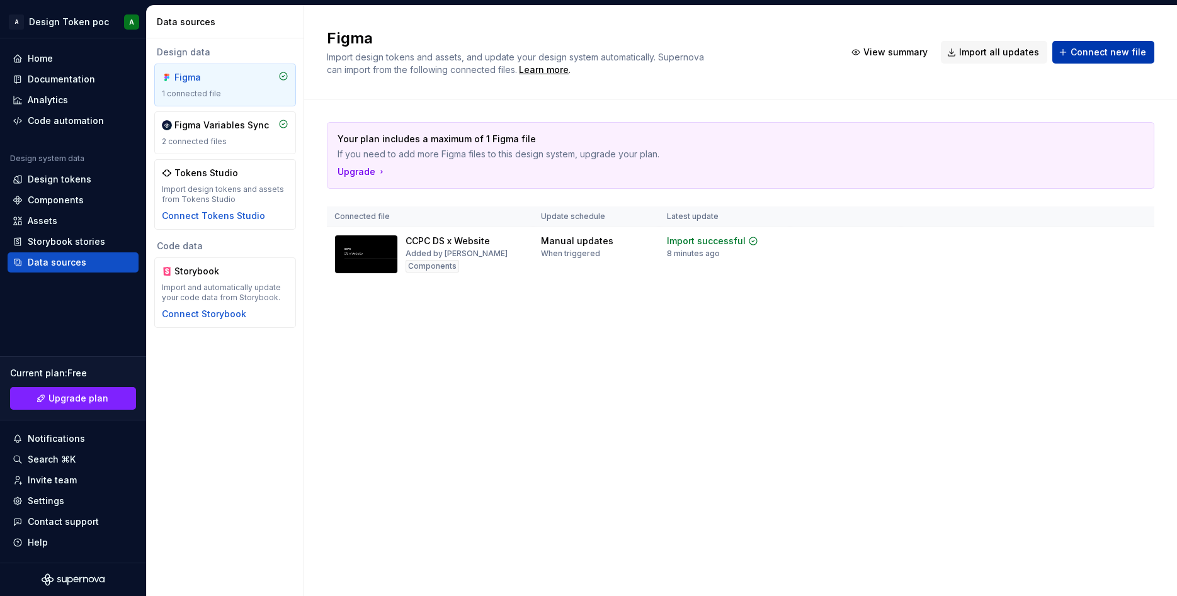
click at [1115, 54] on span "Connect new file" at bounding box center [1108, 52] width 76 height 13
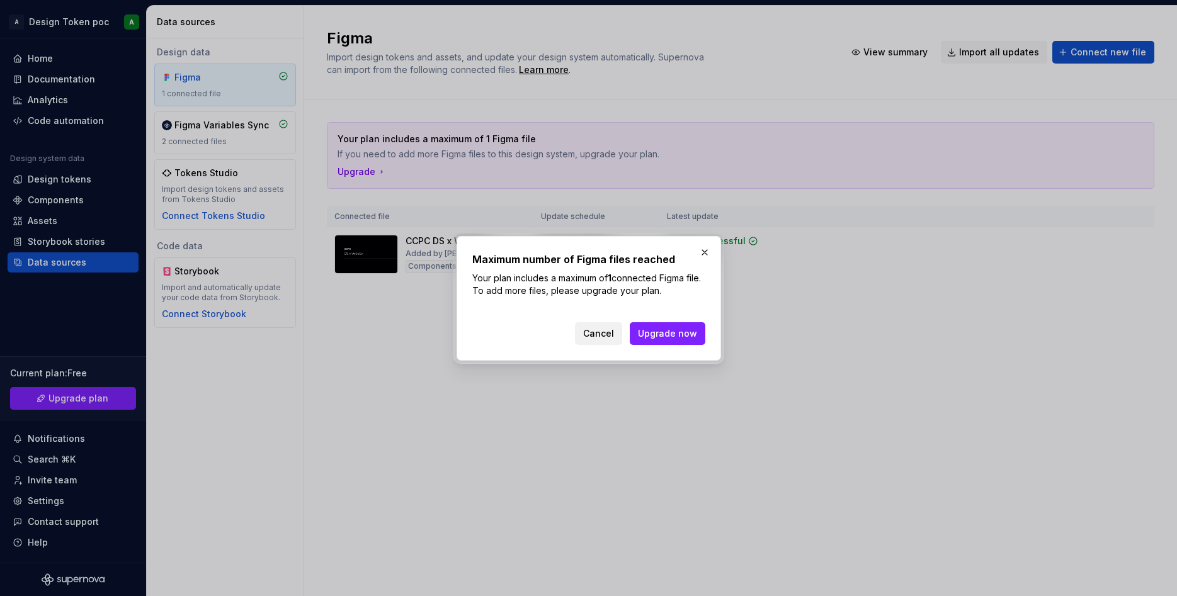
click at [592, 341] on button "Cancel" at bounding box center [598, 333] width 47 height 23
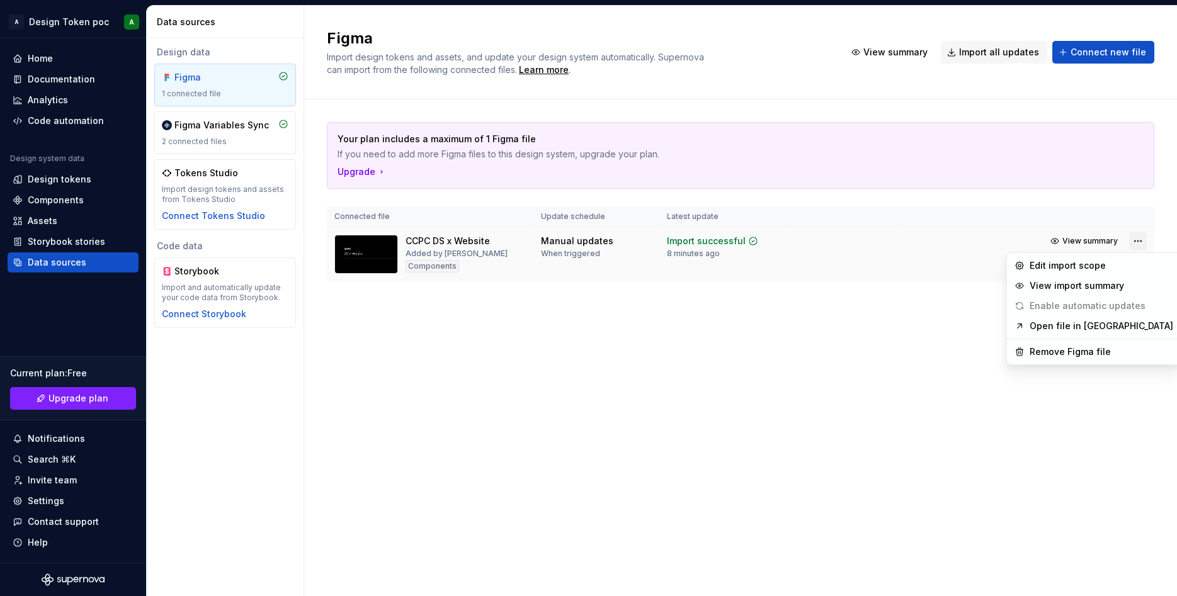
click at [1135, 241] on html "A Design Token poc A Home Documentation Analytics Code automation Design system…" at bounding box center [588, 298] width 1177 height 596
click at [1077, 351] on div "Remove Figma file" at bounding box center [1101, 352] width 144 height 13
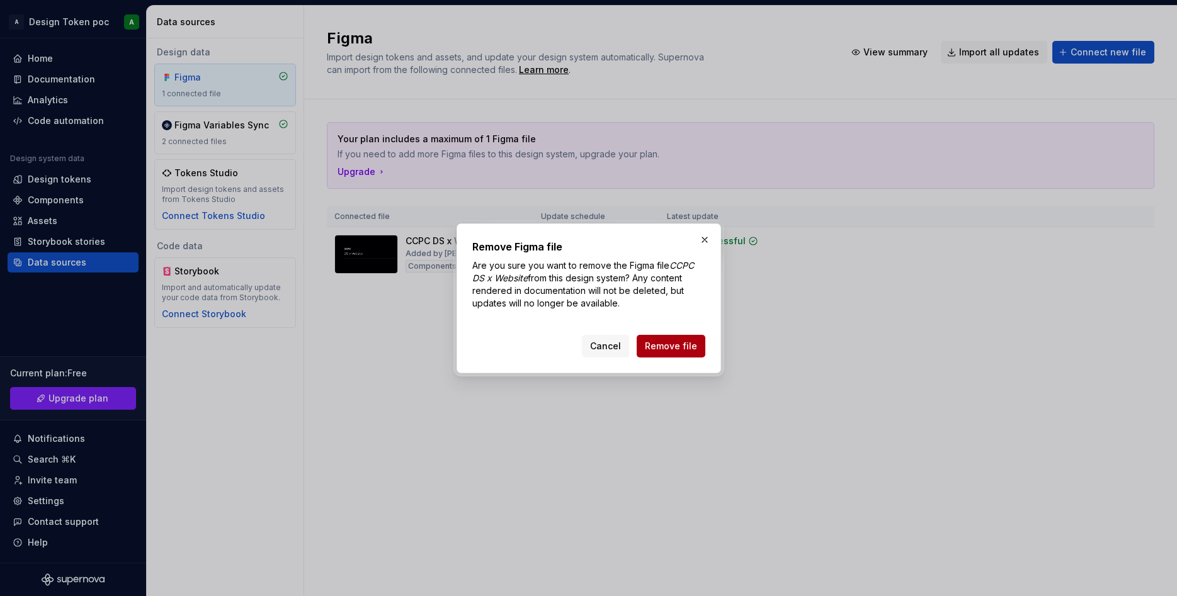
click at [684, 350] on span "Remove file" at bounding box center [671, 346] width 52 height 13
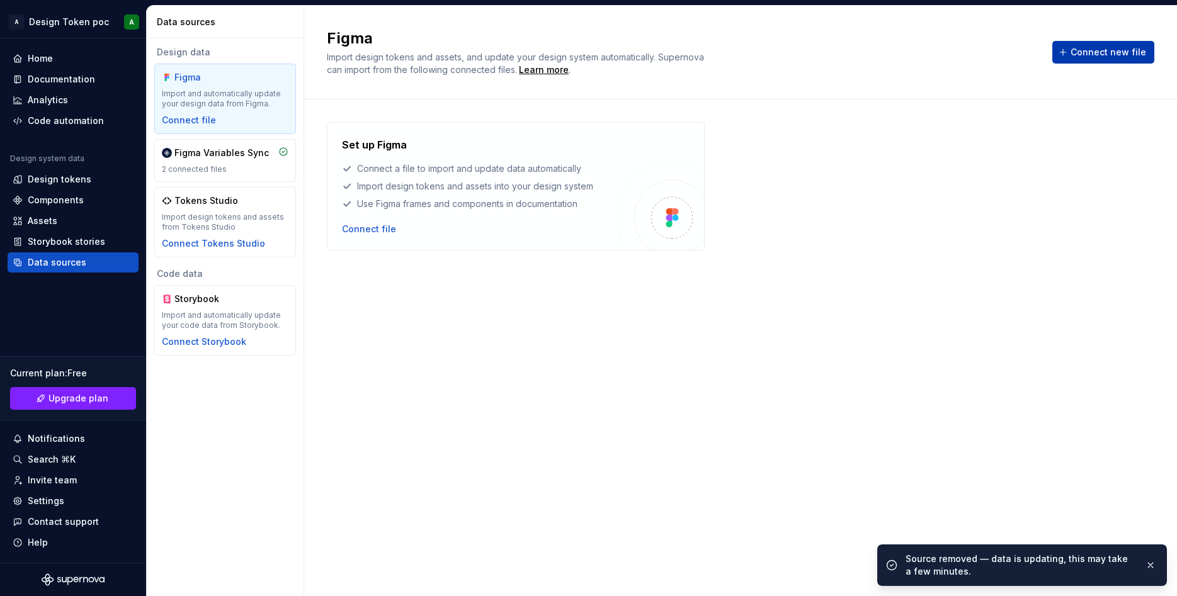
click at [1094, 52] on span "Connect new file" at bounding box center [1108, 52] width 76 height 13
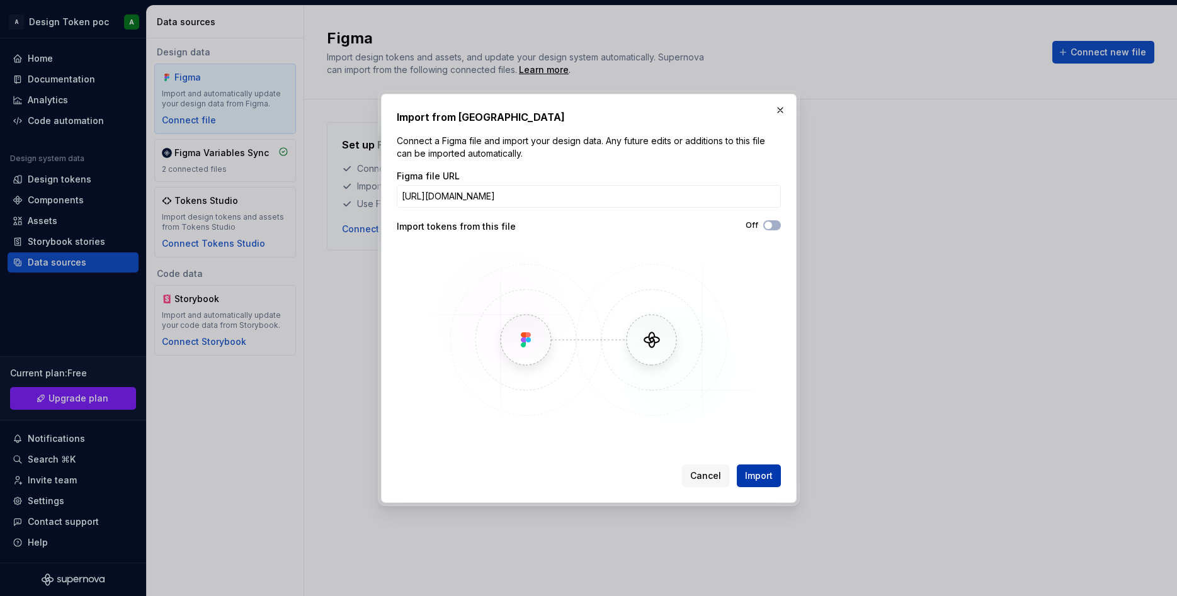
type input "[URL][DOMAIN_NAME]"
click at [766, 477] on span "Import" at bounding box center [759, 476] width 28 height 13
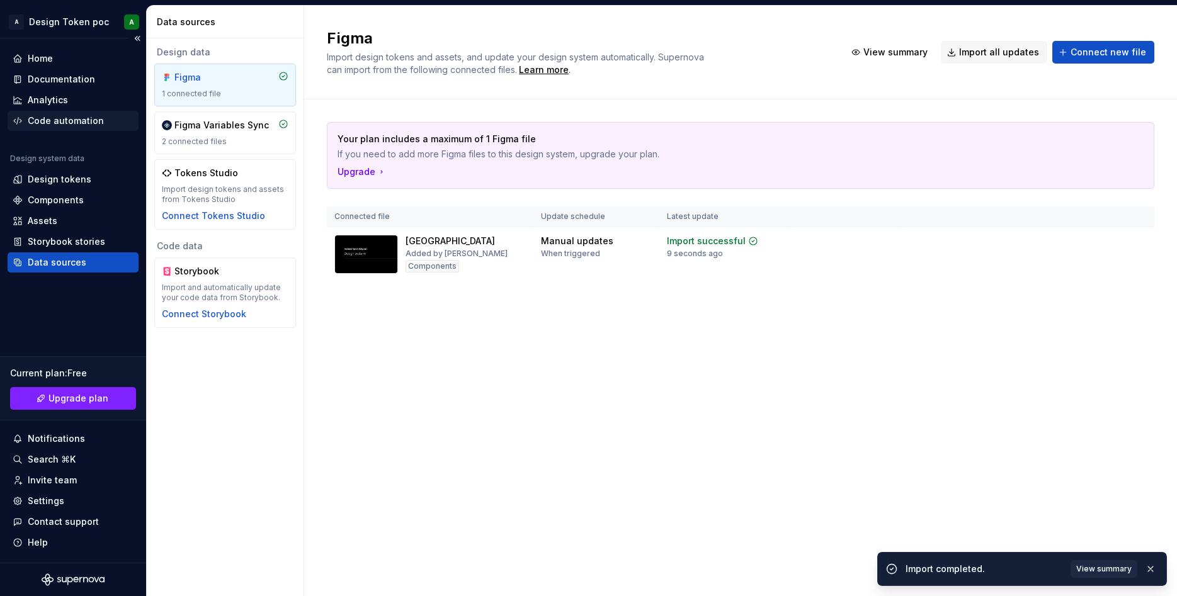
click at [67, 127] on div "Code automation" at bounding box center [66, 121] width 76 height 13
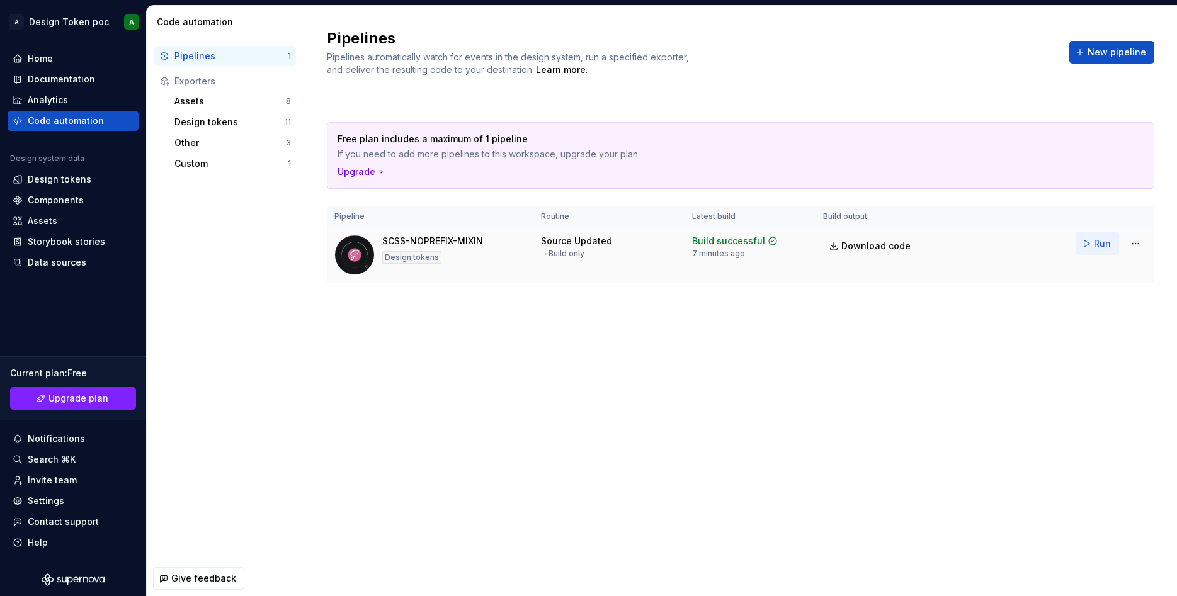
click at [1100, 247] on span "Run" at bounding box center [1101, 243] width 17 height 13
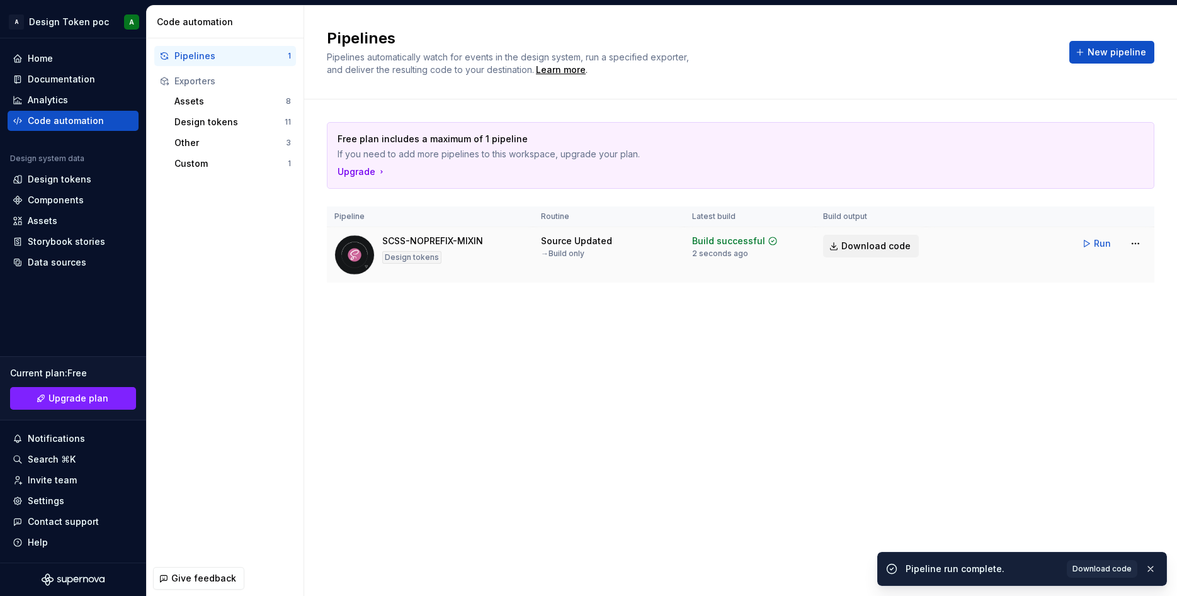
click at [874, 248] on span "Download code" at bounding box center [875, 246] width 69 height 13
